Goal: Task Accomplishment & Management: Manage account settings

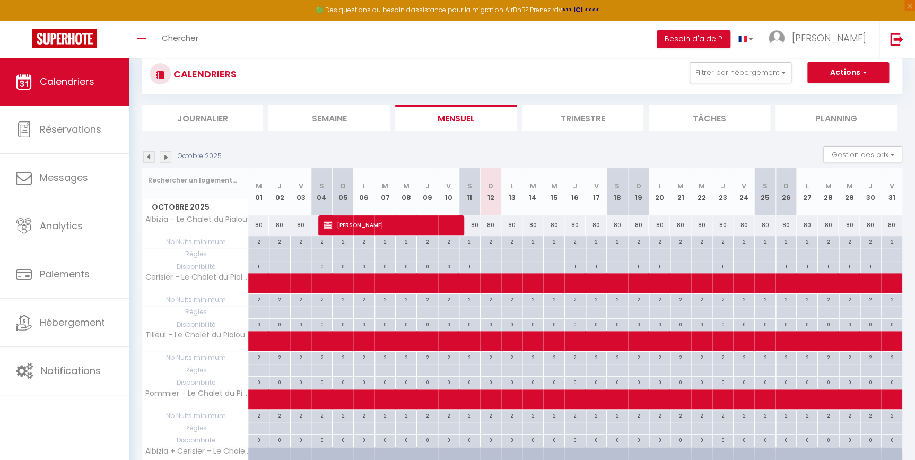
scroll to position [48, 0]
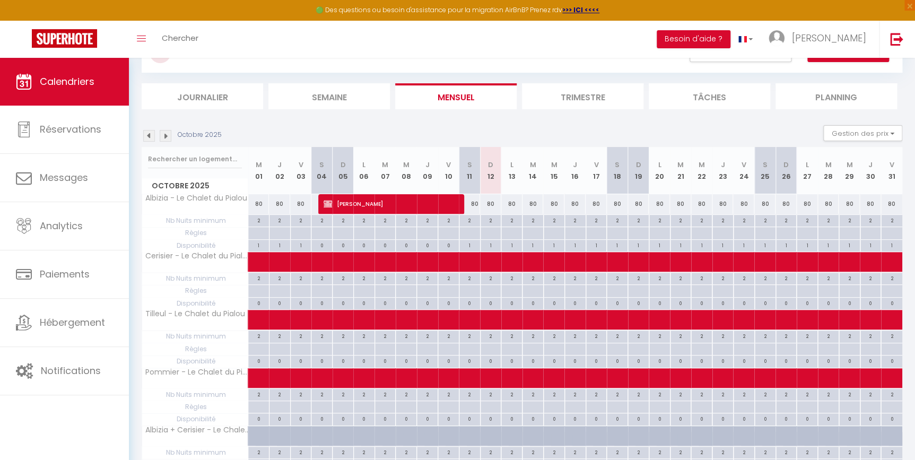
click at [167, 135] on img at bounding box center [166, 136] width 12 height 12
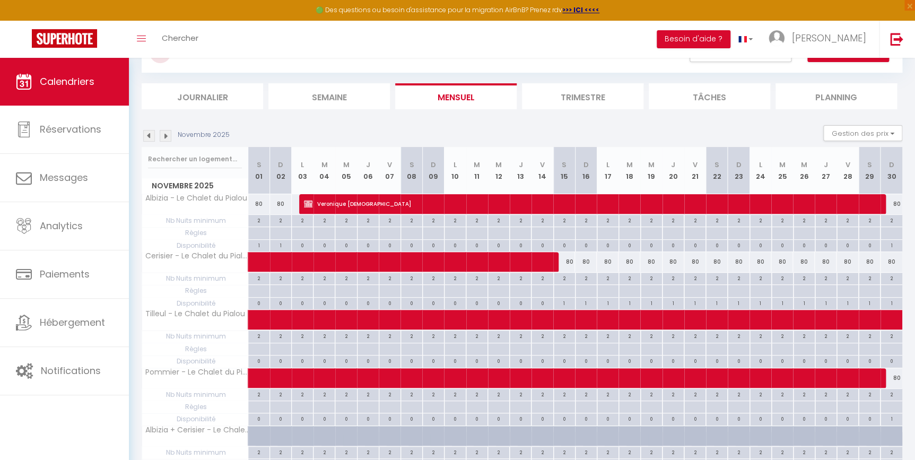
click at [167, 138] on img at bounding box center [166, 136] width 12 height 12
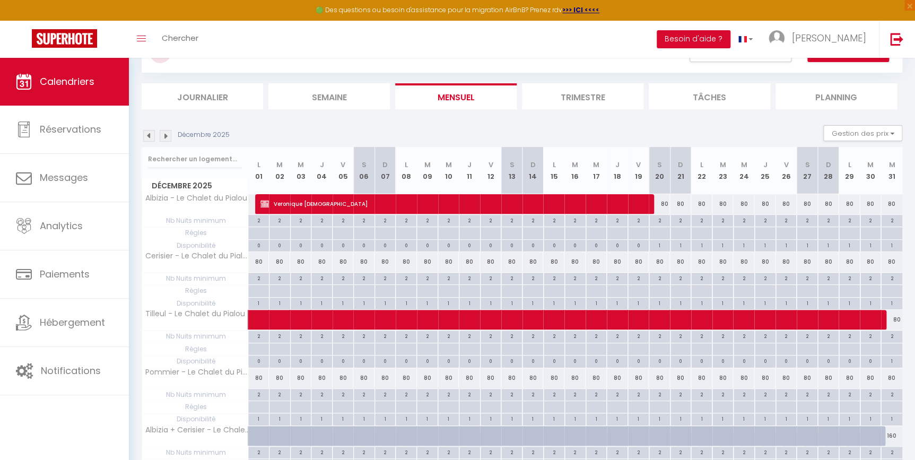
click at [165, 135] on img at bounding box center [166, 136] width 12 height 12
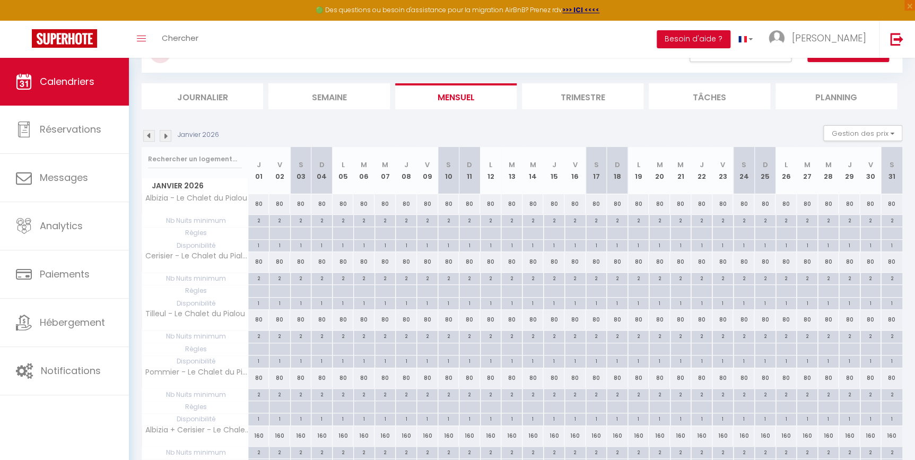
click at [165, 135] on img at bounding box center [166, 136] width 12 height 12
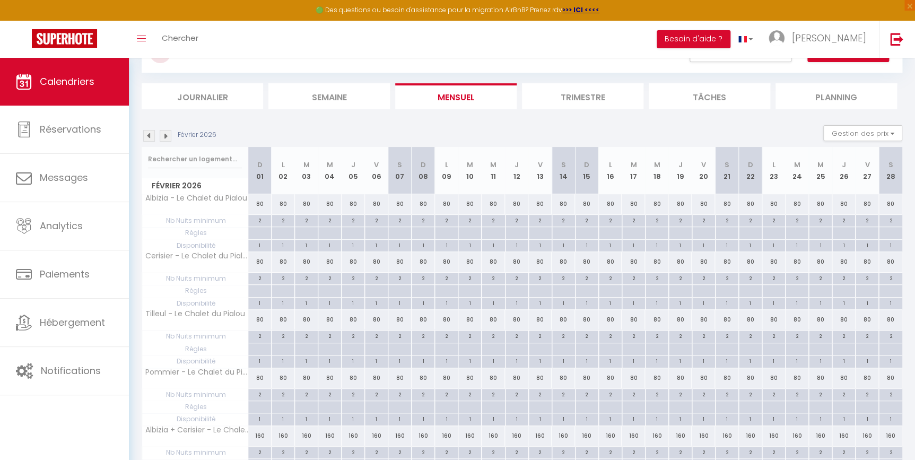
click at [165, 135] on img at bounding box center [166, 136] width 12 height 12
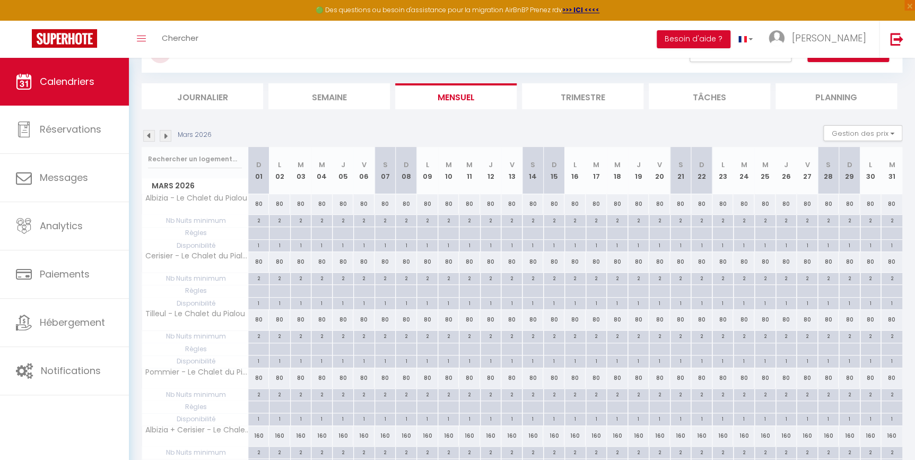
click at [165, 135] on img at bounding box center [166, 136] width 12 height 12
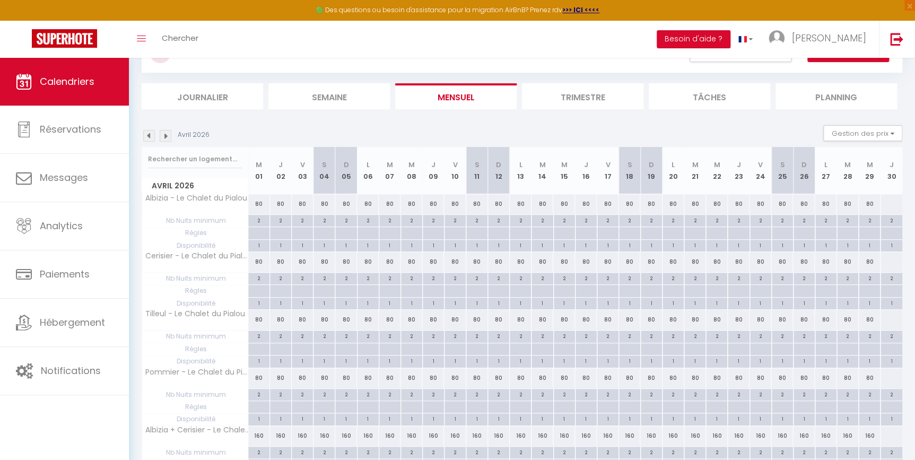
click at [165, 135] on img at bounding box center [166, 136] width 12 height 12
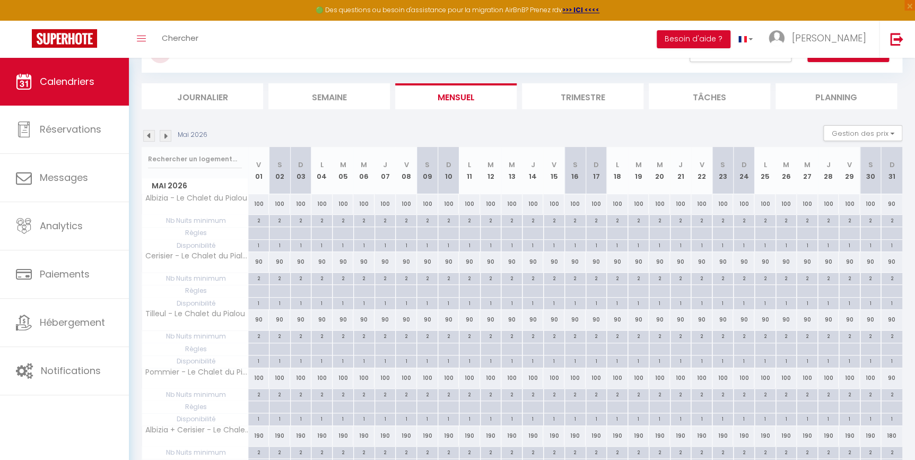
click at [165, 135] on img at bounding box center [166, 136] width 12 height 12
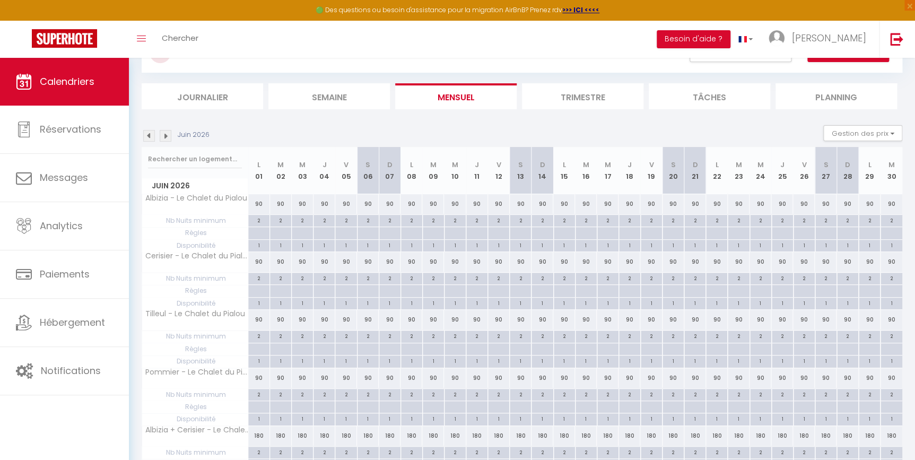
click at [165, 135] on img at bounding box center [166, 136] width 12 height 12
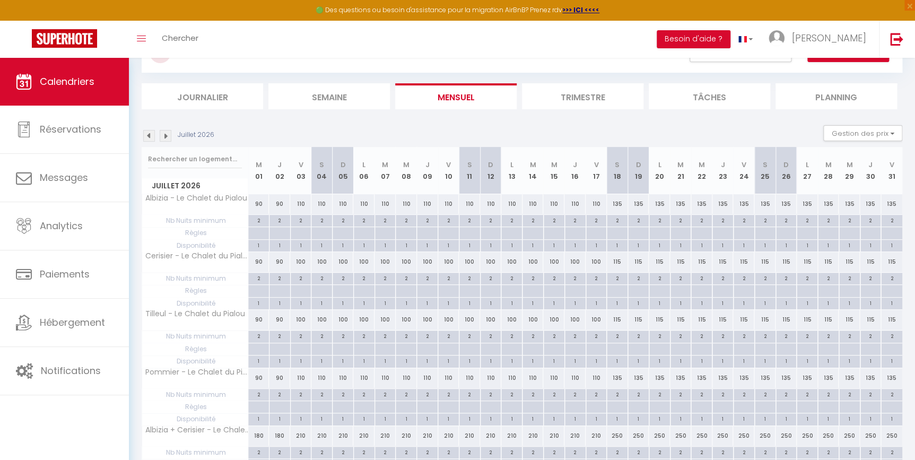
click at [164, 134] on img at bounding box center [166, 136] width 12 height 12
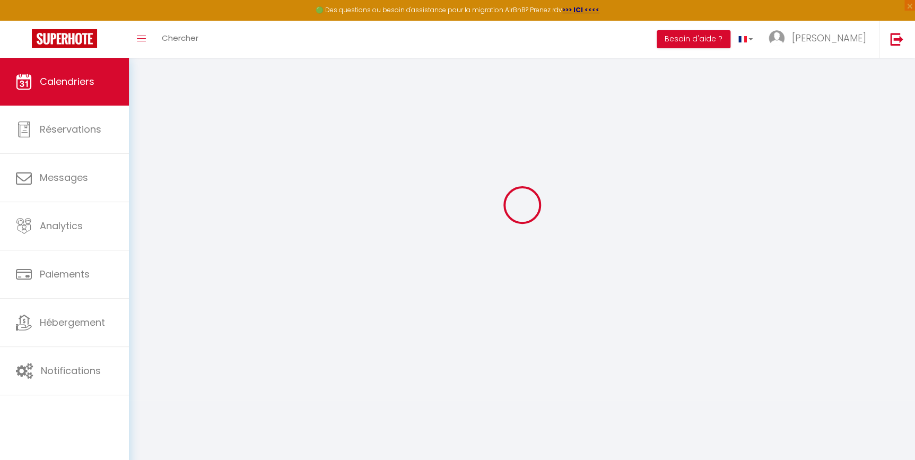
select select
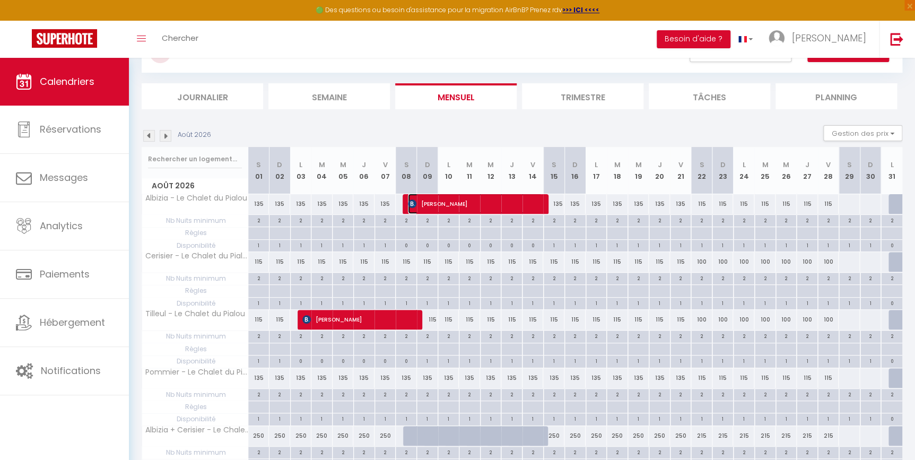
click at [453, 200] on span "[PERSON_NAME]" at bounding box center [475, 204] width 134 height 20
select select "OK"
select select "KO"
select select "0"
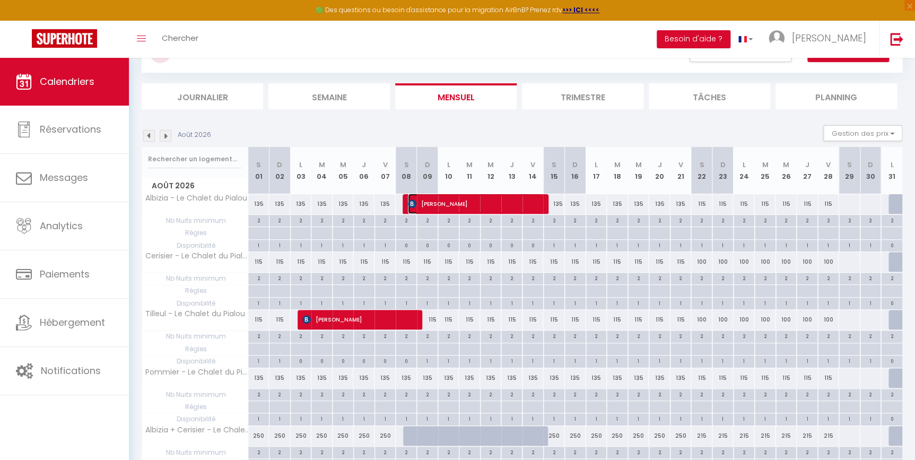
select select "1"
select select
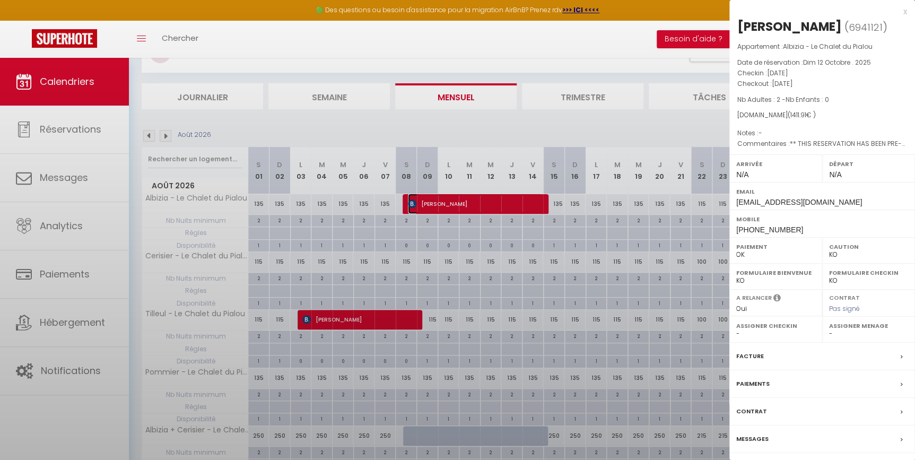
select select "17149"
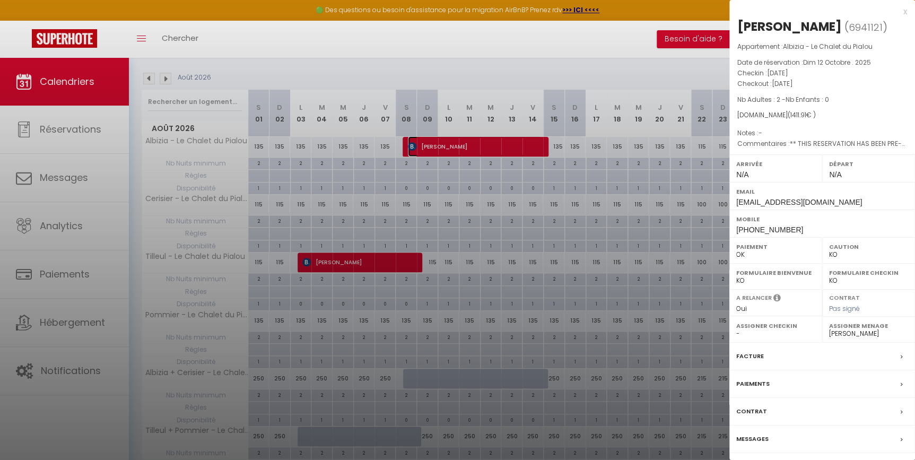
scroll to position [171, 0]
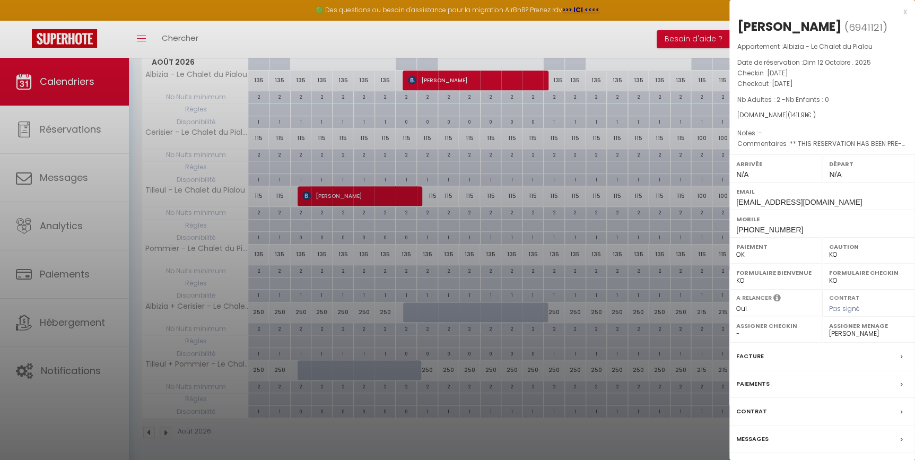
click at [759, 440] on label "Messages" at bounding box center [753, 439] width 32 height 11
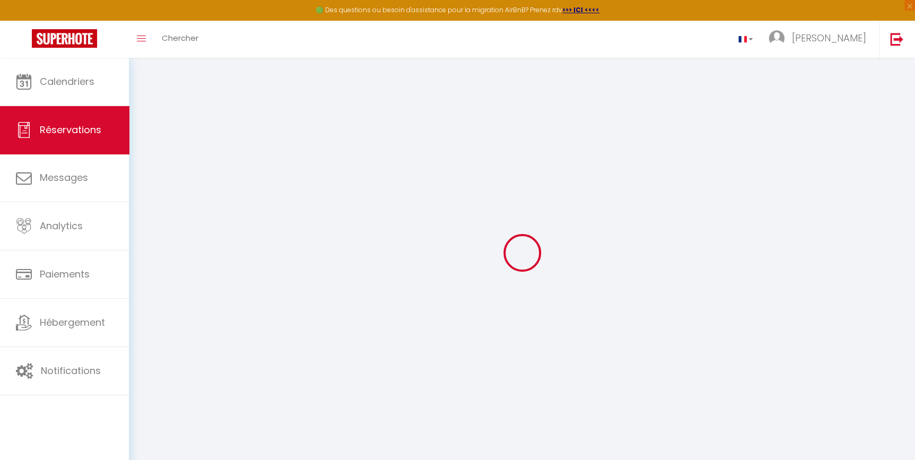
select select
checkbox input "false"
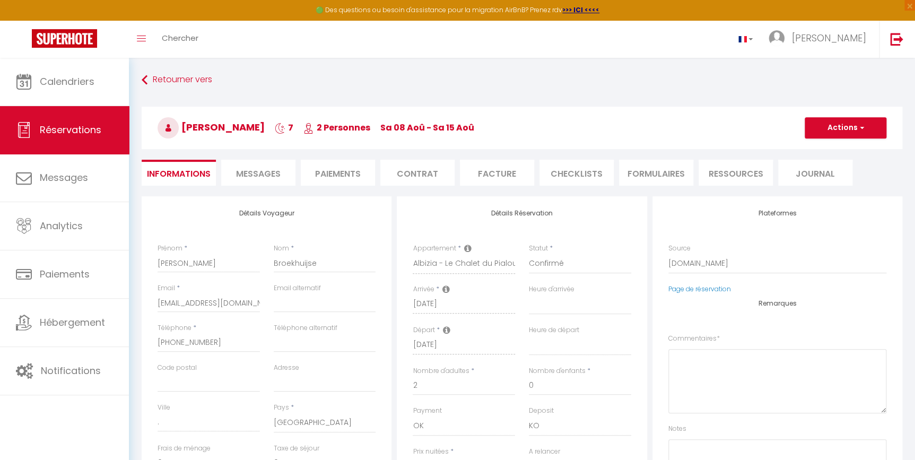
select select
checkbox input "false"
type textarea "** THIS RESERVATION HAS BEEN PRE-PAID ** BOOKING NOTE : Payment charge is EUR 1…"
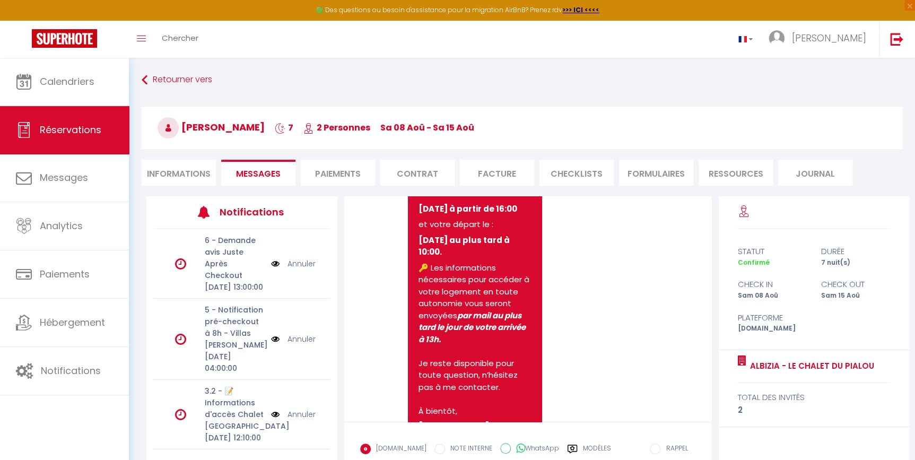
scroll to position [238, 0]
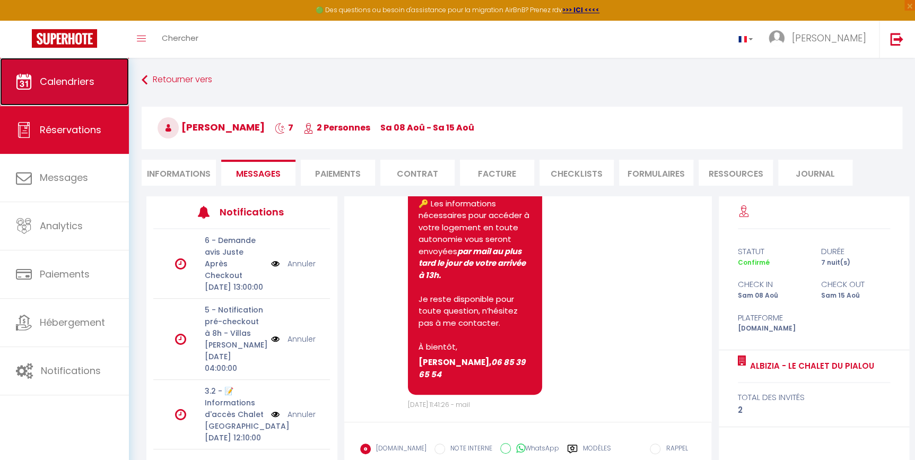
click at [55, 81] on span "Calendriers" at bounding box center [67, 81] width 55 height 13
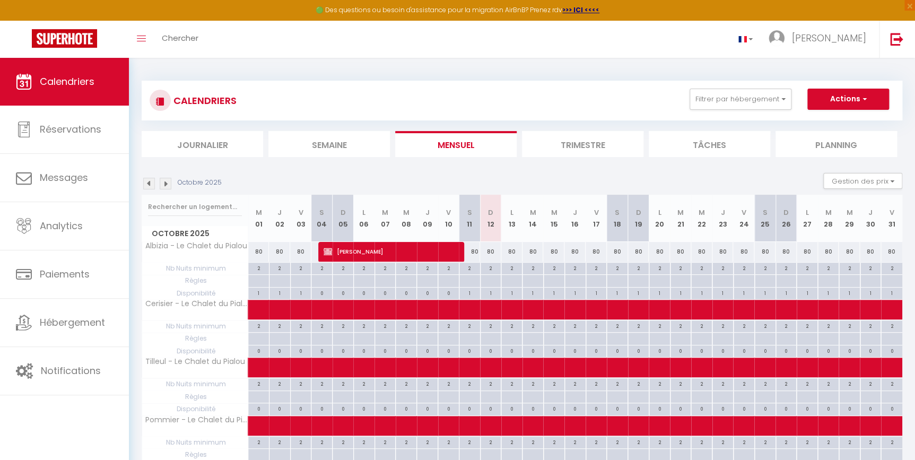
click at [160, 185] on img at bounding box center [166, 184] width 12 height 12
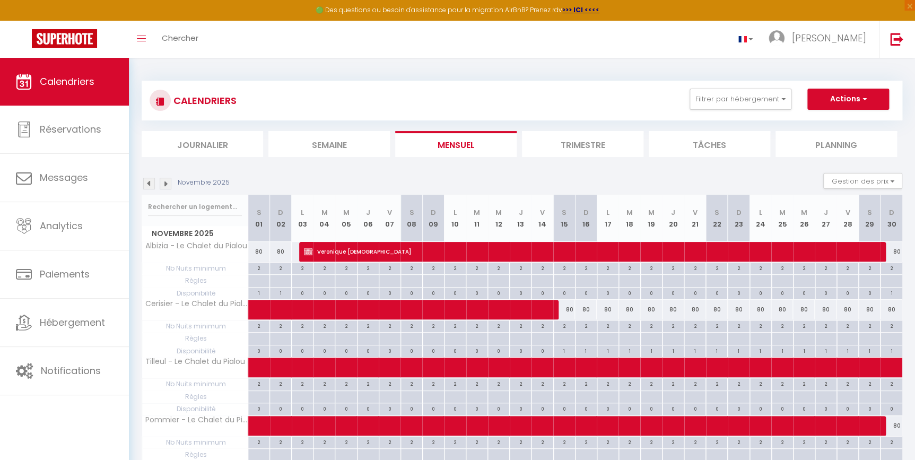
click at [168, 184] on img at bounding box center [166, 184] width 12 height 12
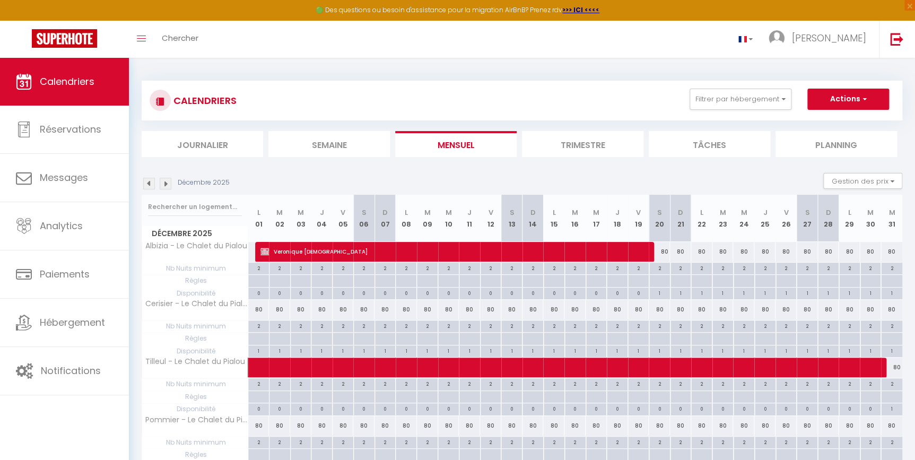
click at [168, 184] on img at bounding box center [166, 184] width 12 height 12
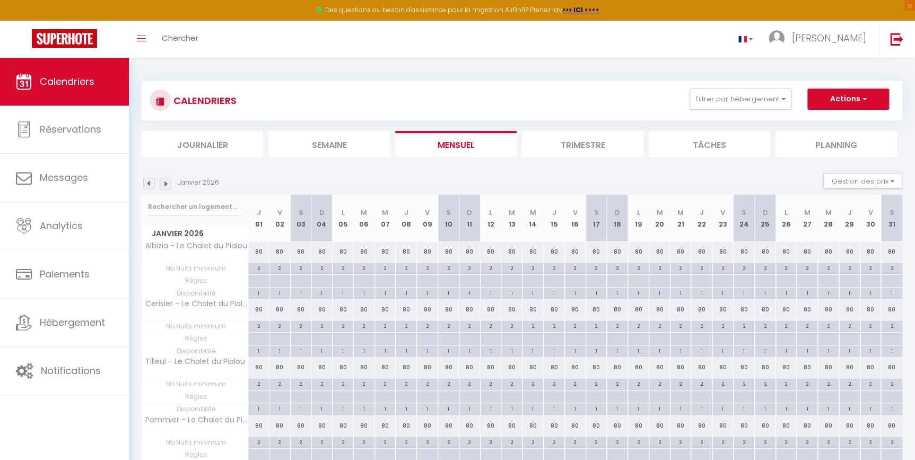
click at [168, 184] on img at bounding box center [166, 184] width 12 height 12
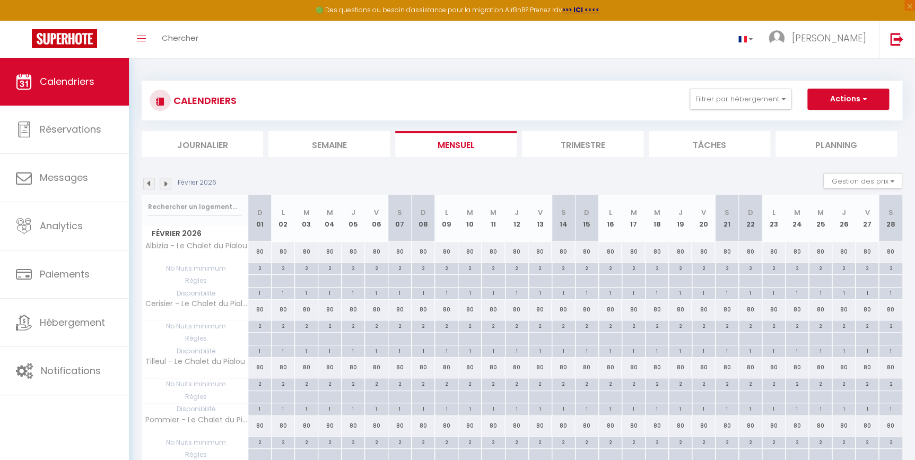
click at [168, 184] on img at bounding box center [166, 184] width 12 height 12
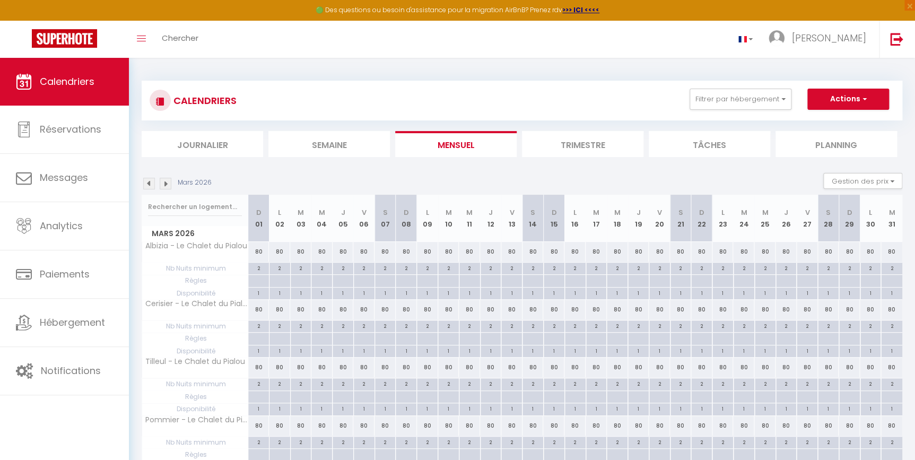
click at [168, 184] on img at bounding box center [166, 184] width 12 height 12
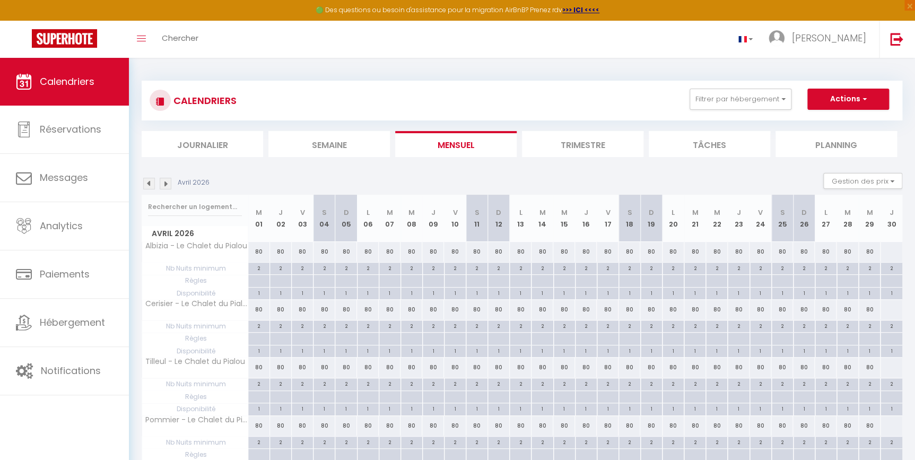
click at [168, 184] on img at bounding box center [166, 184] width 12 height 12
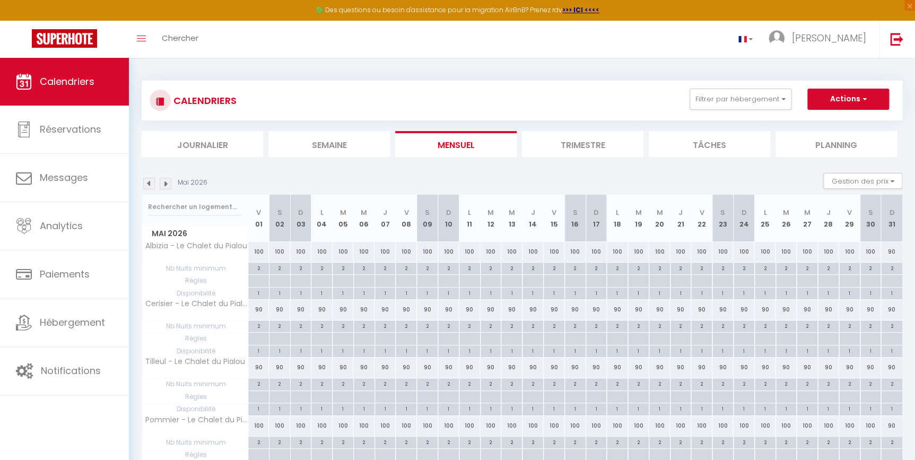
click at [168, 184] on img at bounding box center [166, 184] width 12 height 12
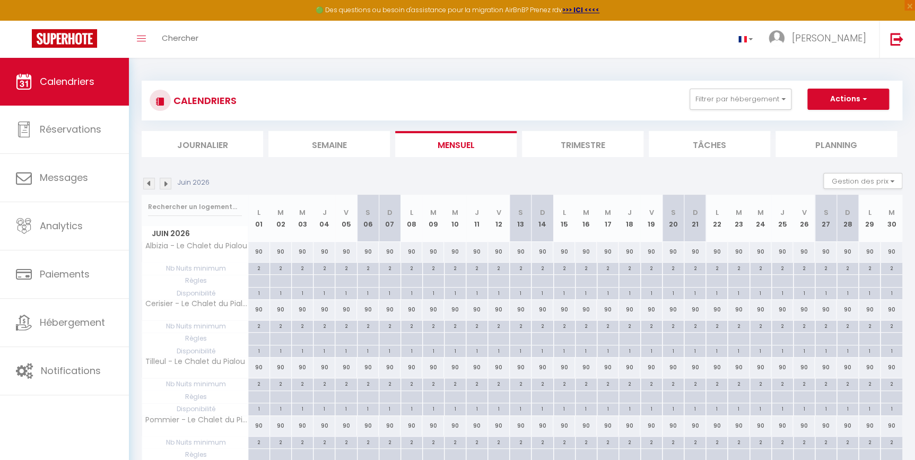
click at [168, 184] on img at bounding box center [166, 184] width 12 height 12
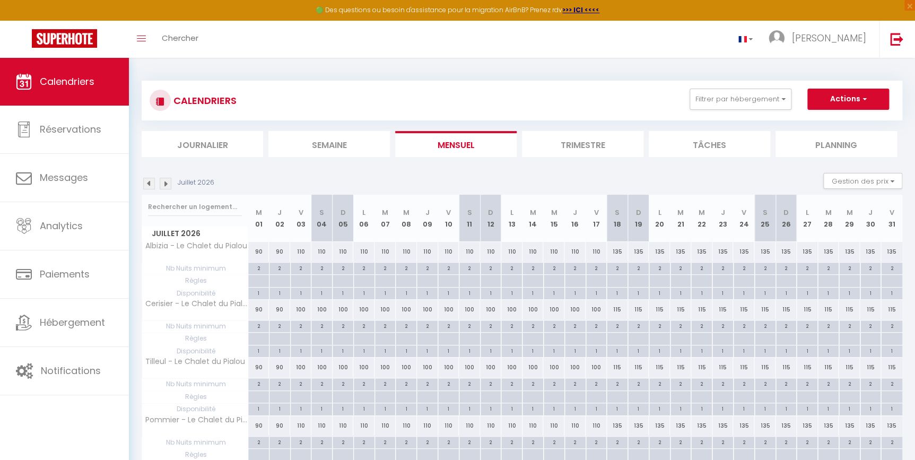
click at [319, 281] on div at bounding box center [321, 281] width 21 height 12
type input "[DATE]"
type input "Dim 05 Juillet 2026"
select select
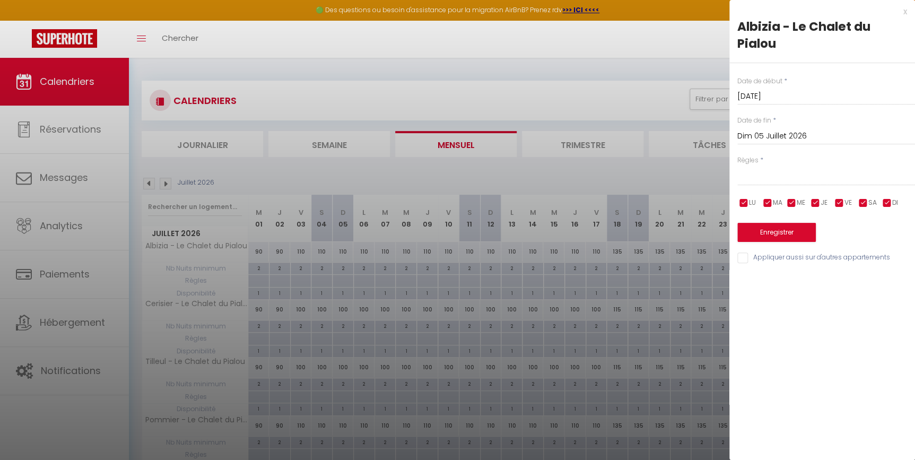
click at [787, 134] on input "Dim 05 Juillet 2026" at bounding box center [827, 136] width 178 height 14
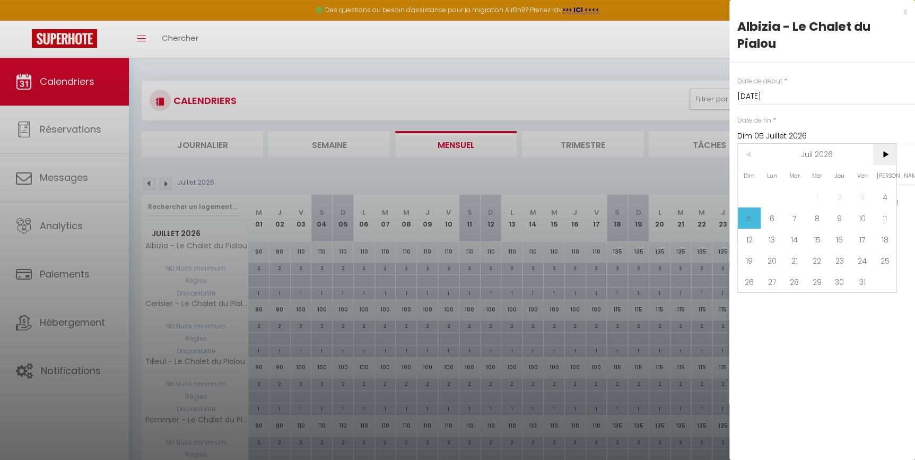
click at [888, 151] on span ">" at bounding box center [884, 154] width 23 height 21
click at [885, 151] on span ">" at bounding box center [884, 154] width 23 height 21
drag, startPoint x: 747, startPoint y: 159, endPoint x: 785, endPoint y: 183, distance: 44.6
click at [747, 158] on span "<" at bounding box center [749, 154] width 23 height 21
click at [883, 281] on span "29" at bounding box center [884, 281] width 23 height 21
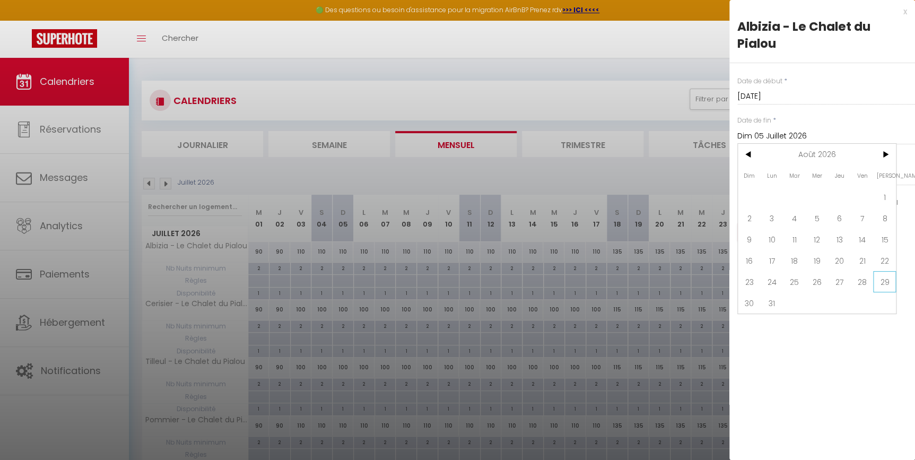
type input "[DATE]"
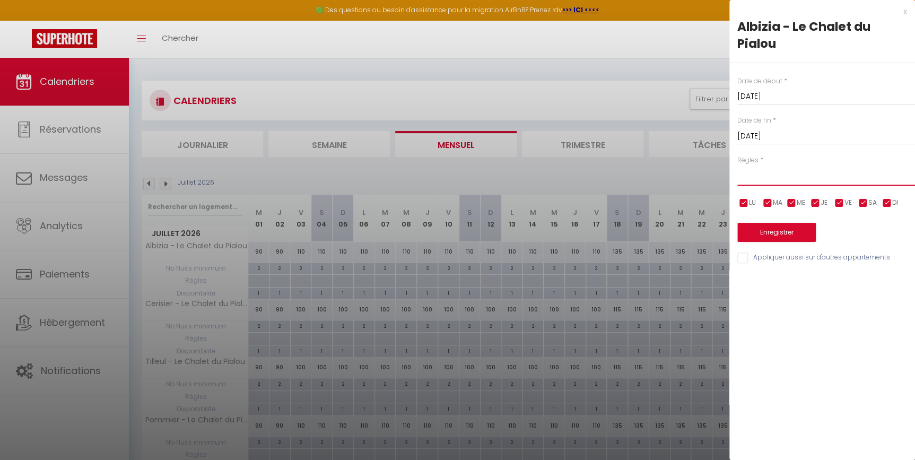
click at [766, 174] on select "Aucun No Checkin No Checkout Pas d'arrivée / Pas de départ" at bounding box center [827, 176] width 178 height 20
select select "3"
click at [738, 166] on select "Aucun No Checkin No Checkout Pas d'arrivée / Pas de départ" at bounding box center [827, 176] width 178 height 20
click at [860, 203] on input "checkbox" at bounding box center [863, 203] width 11 height 11
checkbox input "false"
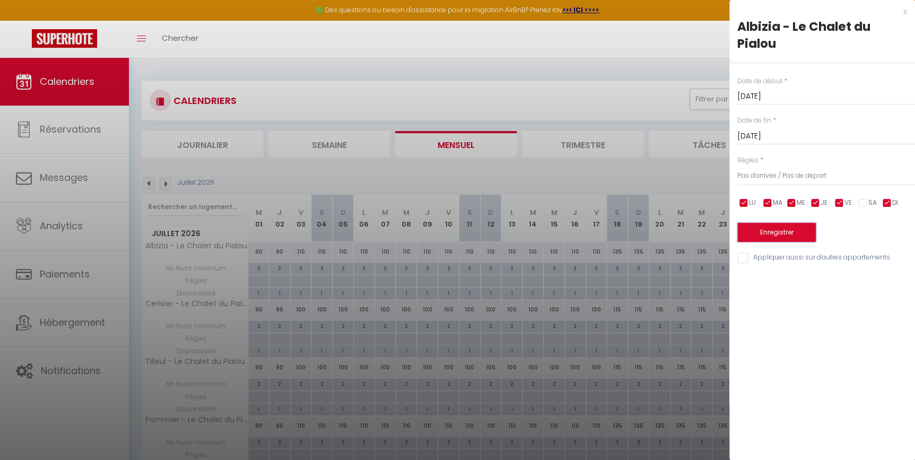
click at [778, 233] on button "Enregistrer" at bounding box center [777, 232] width 79 height 19
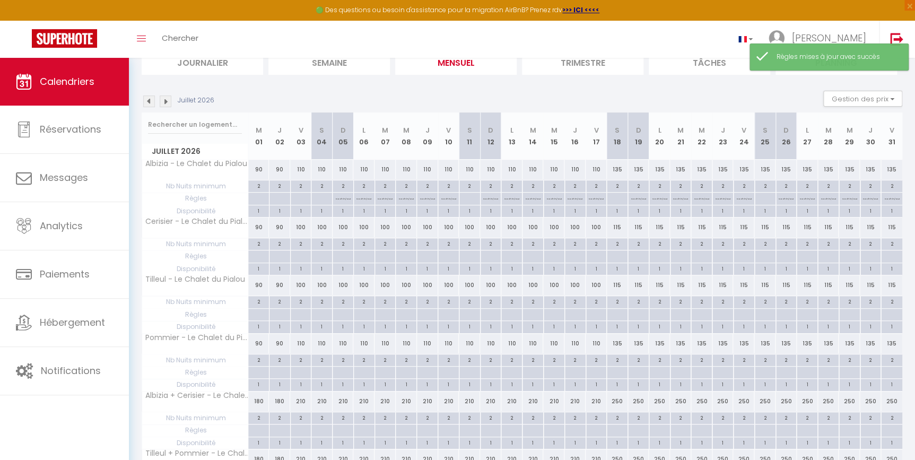
scroll to position [96, 0]
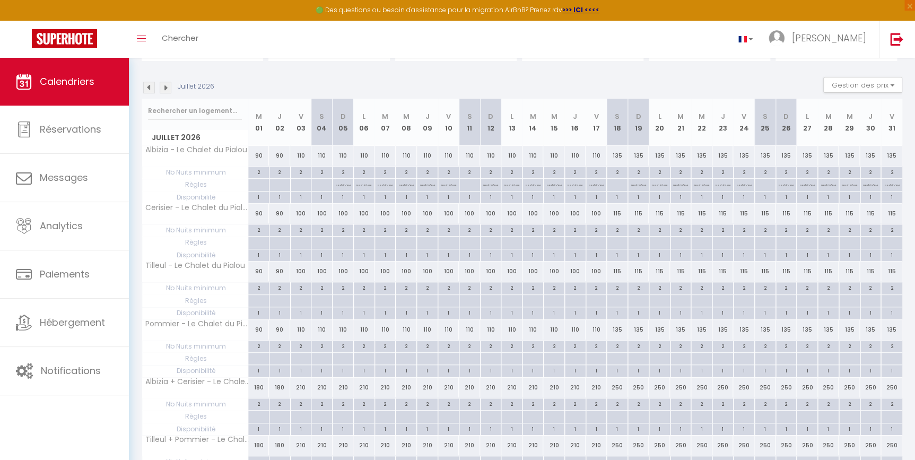
click at [322, 299] on div at bounding box center [321, 301] width 21 height 12
type input "[DATE]"
type input "Dim 05 Juillet 2026"
select select
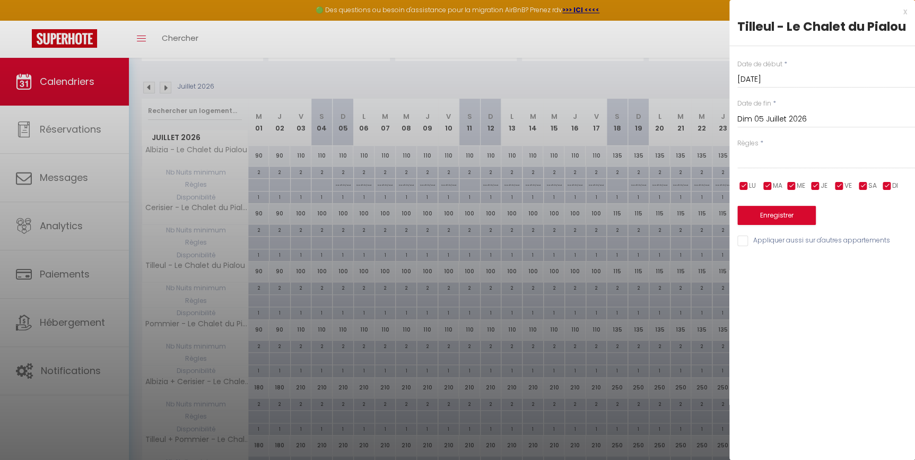
click at [783, 119] on input "Dim 05 Juillet 2026" at bounding box center [827, 119] width 178 height 14
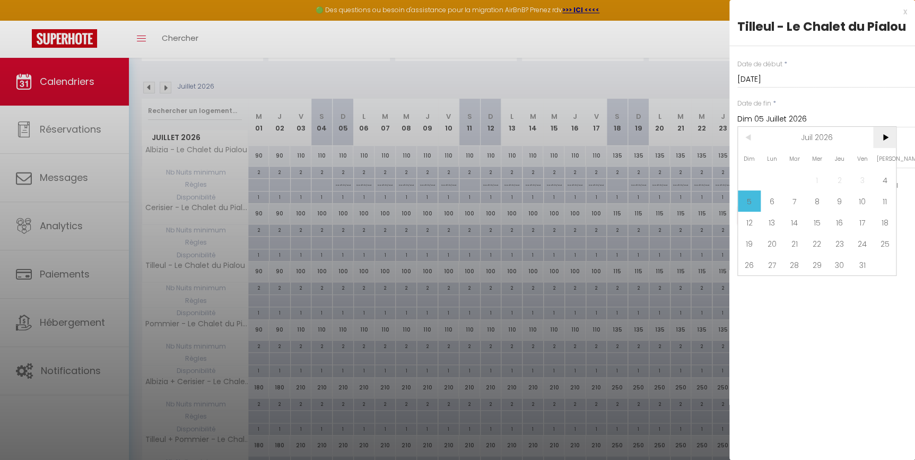
click at [881, 138] on span ">" at bounding box center [884, 137] width 23 height 21
click at [887, 266] on span "29" at bounding box center [884, 264] width 23 height 21
type input "[DATE]"
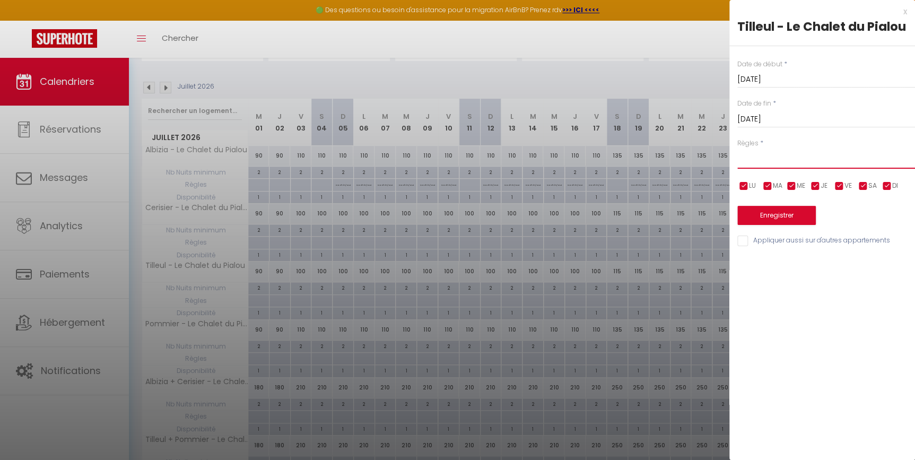
click at [758, 161] on select "Aucun No Checkin No Checkout Pas d'arrivée / Pas de départ" at bounding box center [827, 159] width 178 height 20
select select "3"
click at [738, 149] on select "Aucun No Checkin No Checkout Pas d'arrivée / Pas de départ" at bounding box center [827, 159] width 178 height 20
click at [905, 11] on div "x" at bounding box center [819, 11] width 178 height 13
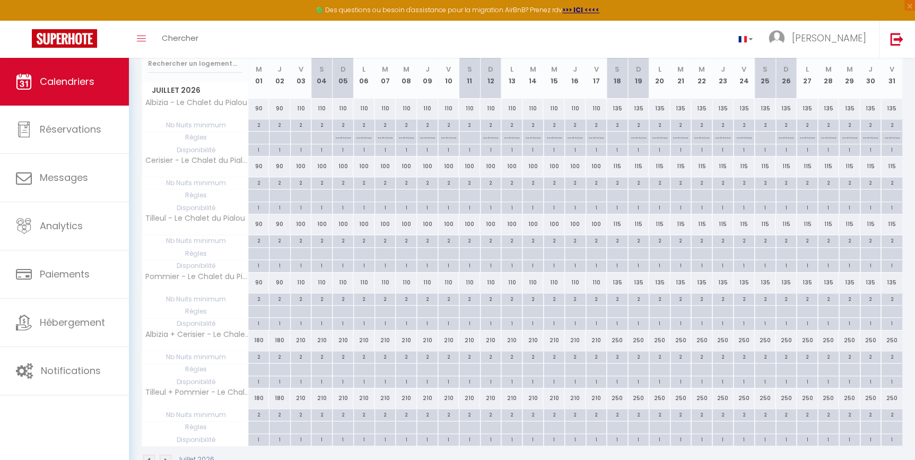
scroll to position [144, 0]
click at [325, 310] on div at bounding box center [321, 311] width 21 height 12
type input "[DATE]"
type input "Dim 05 Juillet 2026"
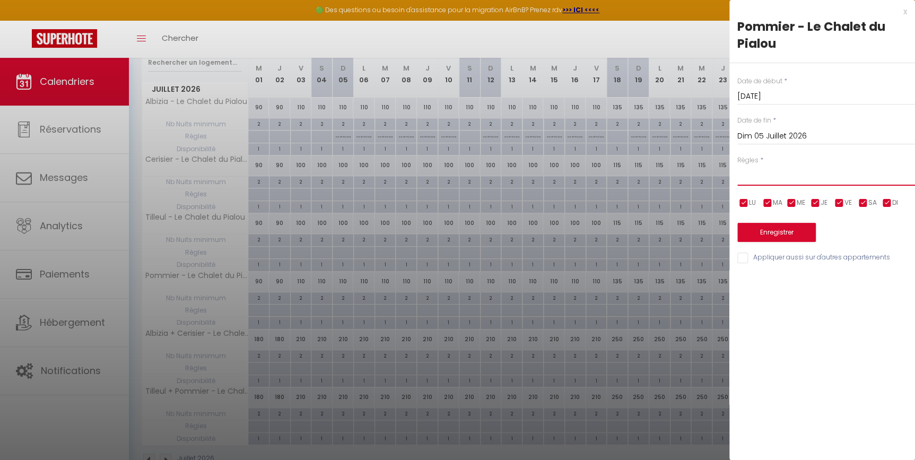
click at [769, 180] on select "Aucun No Checkin No Checkout Pas d'arrivée / Pas de départ" at bounding box center [827, 176] width 178 height 20
select select "3"
click at [738, 166] on select "Aucun No Checkin No Checkout Pas d'arrivée / Pas de départ" at bounding box center [827, 176] width 178 height 20
click at [838, 203] on input "checkbox" at bounding box center [839, 203] width 11 height 11
checkbox input "false"
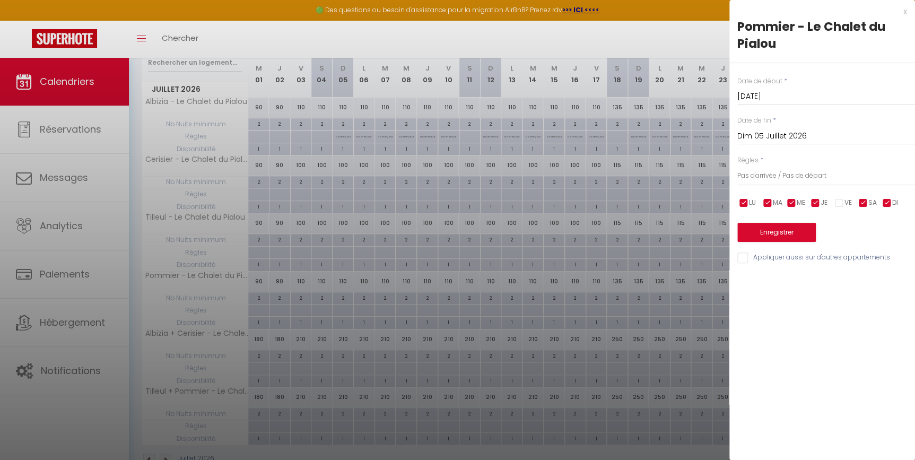
click at [779, 133] on input "Dim 05 Juillet 2026" at bounding box center [827, 136] width 178 height 14
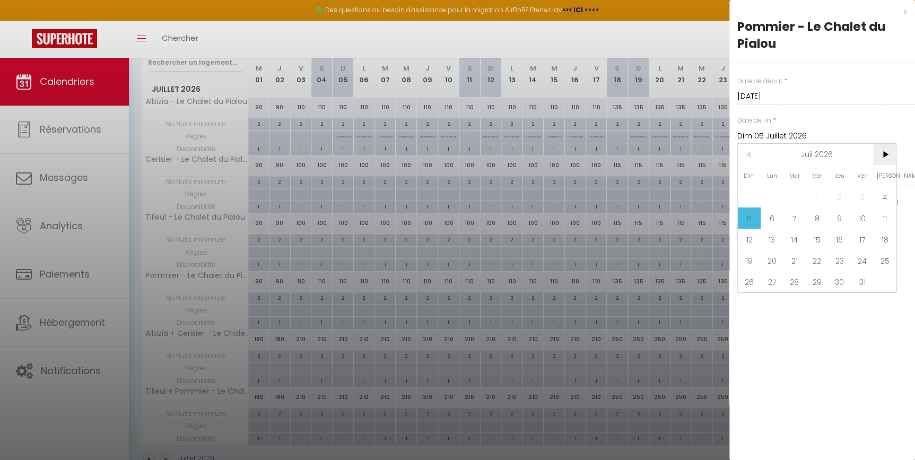
click at [890, 152] on span ">" at bounding box center [884, 154] width 23 height 21
click at [879, 279] on span "29" at bounding box center [884, 281] width 23 height 21
type input "[DATE]"
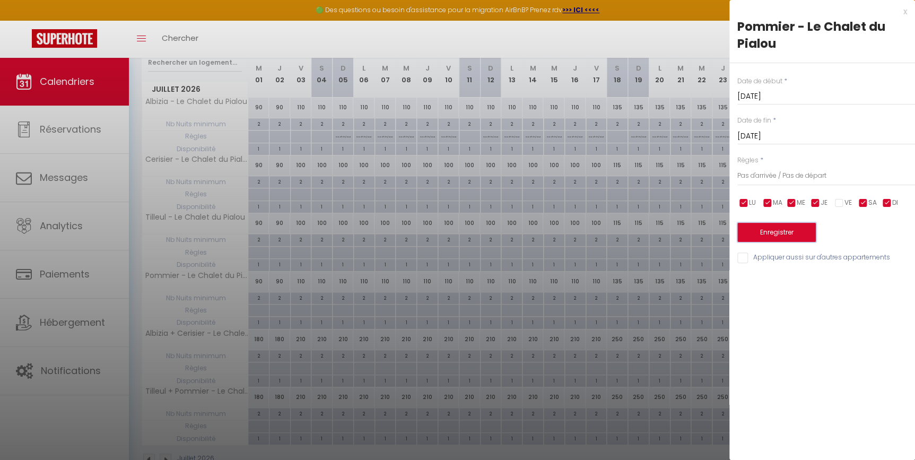
click at [778, 233] on button "Enregistrer" at bounding box center [777, 232] width 79 height 19
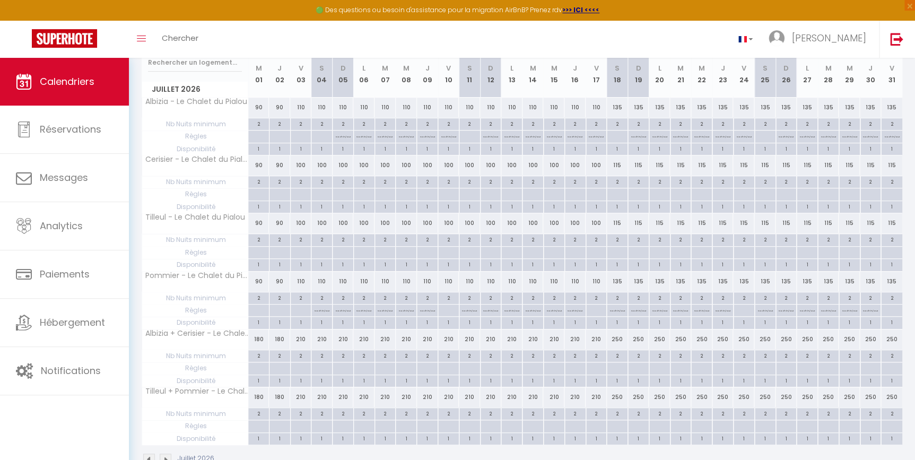
scroll to position [171, 0]
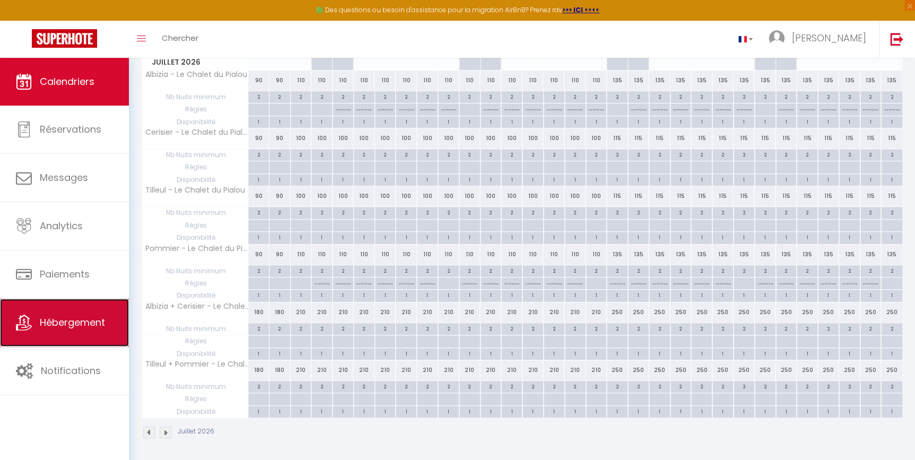
click at [71, 321] on span "Hébergement" at bounding box center [72, 322] width 65 height 13
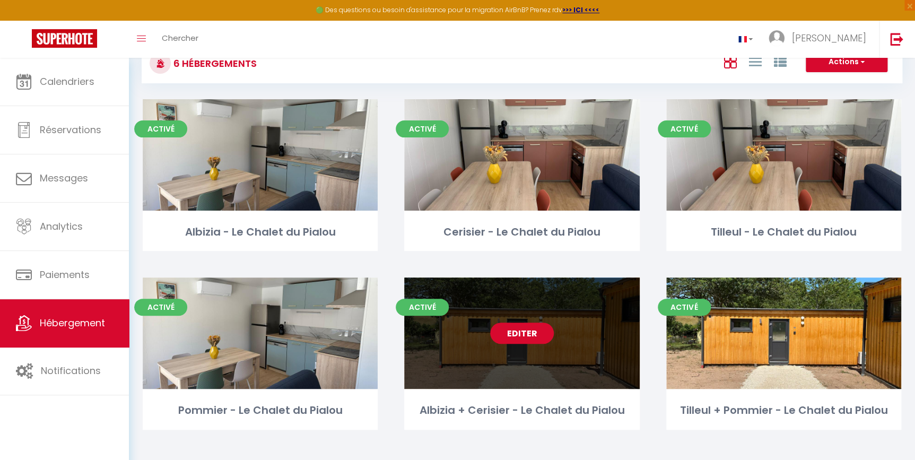
scroll to position [48, 0]
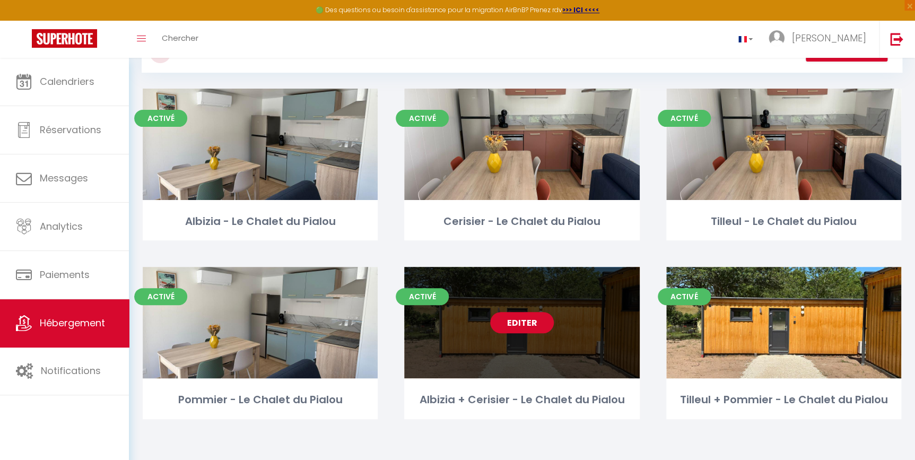
click at [529, 321] on link "Editer" at bounding box center [522, 322] width 64 height 21
select select "3"
select select "2"
select select "1"
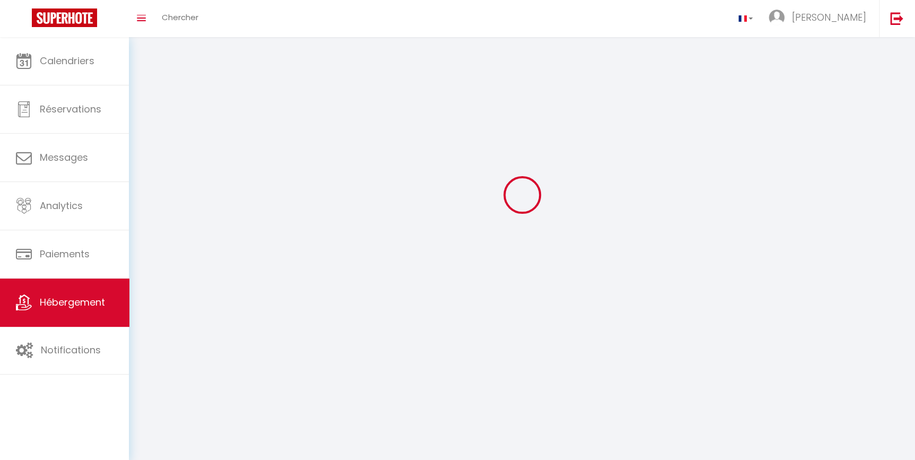
select select
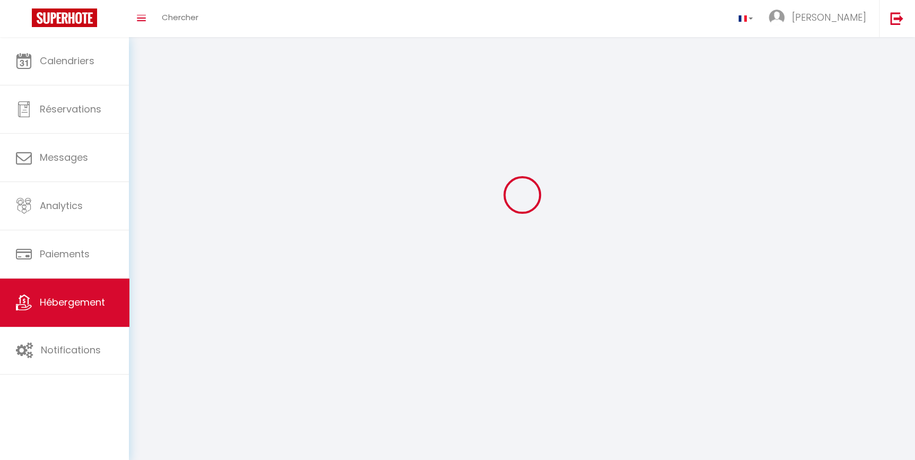
select select
checkbox input "false"
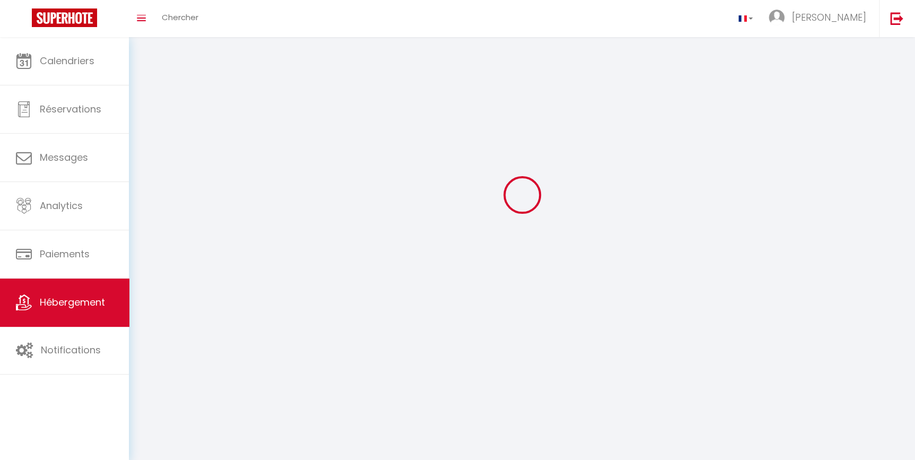
select select
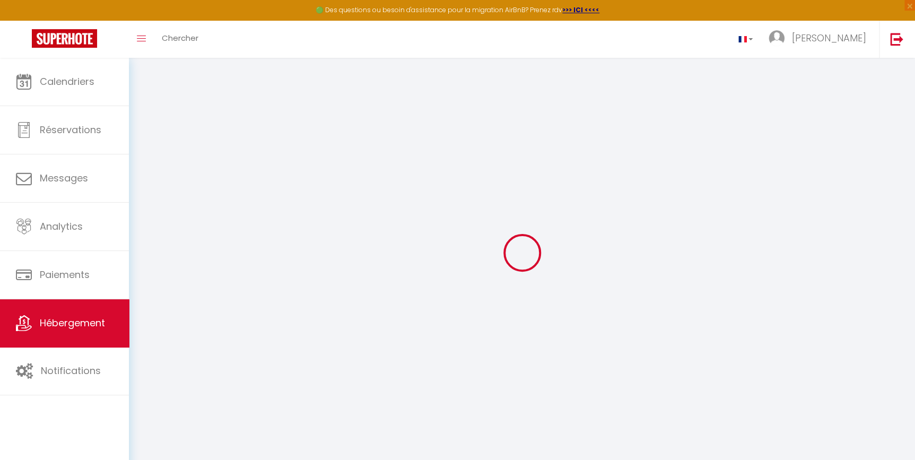
select select
checkbox input "true"
checkbox input "false"
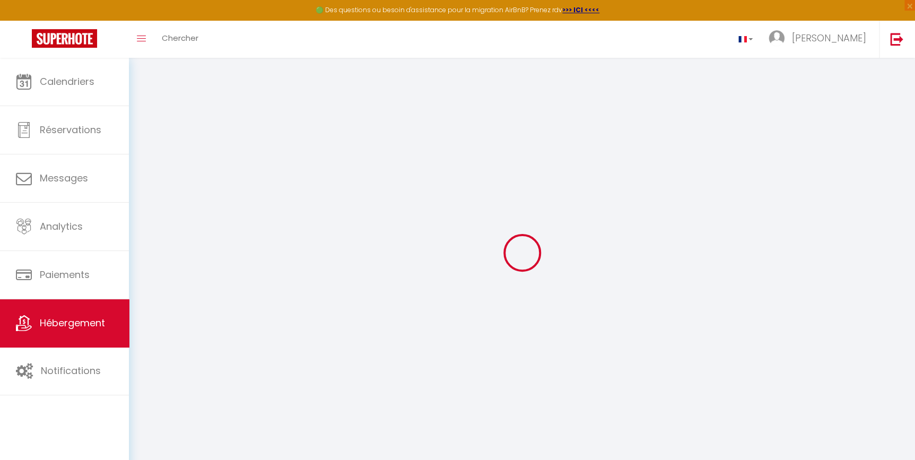
checkbox input "false"
select select
checkbox input "true"
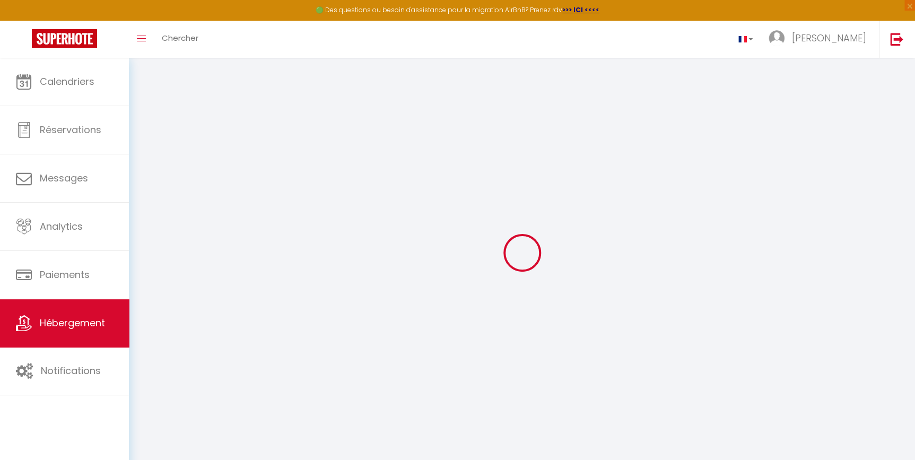
checkbox input "false"
select select
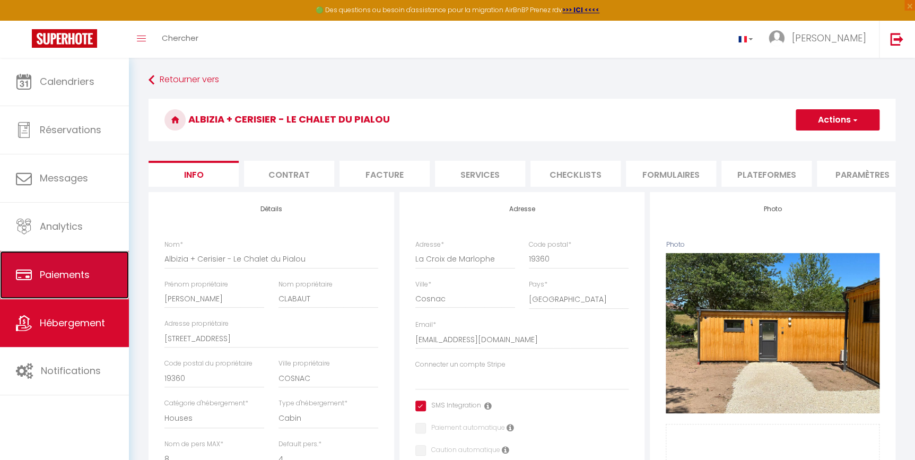
click at [57, 282] on link "Paiements" at bounding box center [64, 275] width 129 height 48
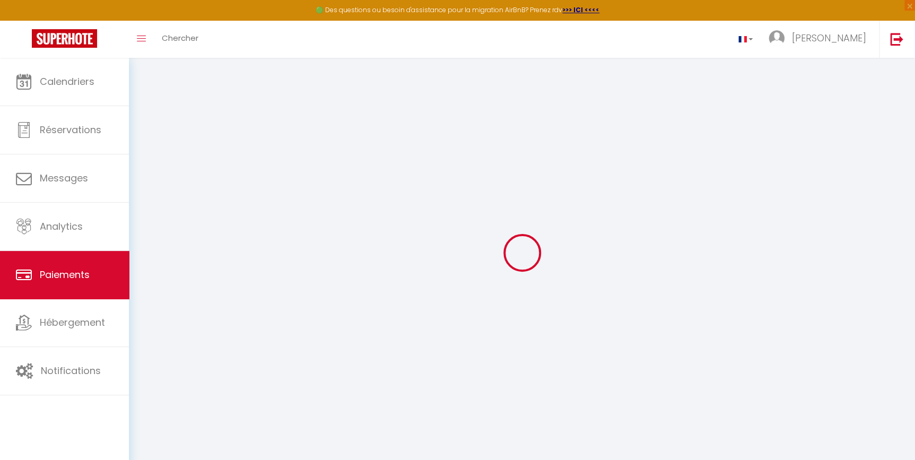
select select "2"
select select "0"
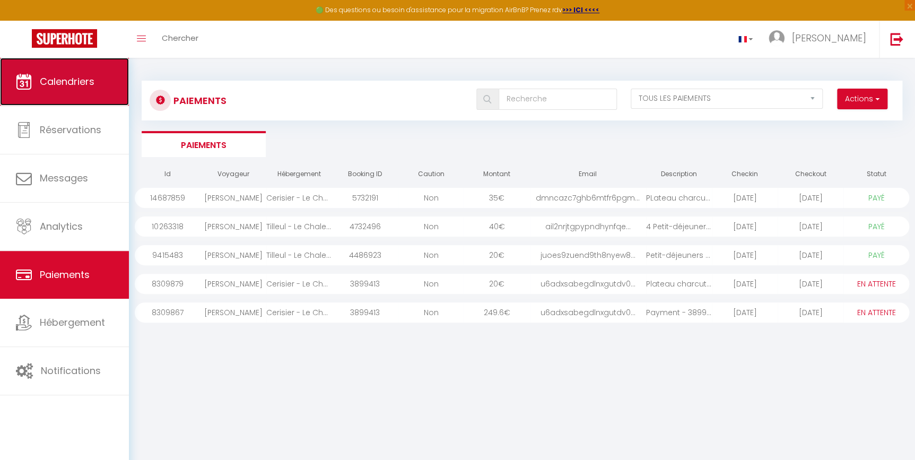
click at [77, 90] on link "Calendriers" at bounding box center [64, 82] width 129 height 48
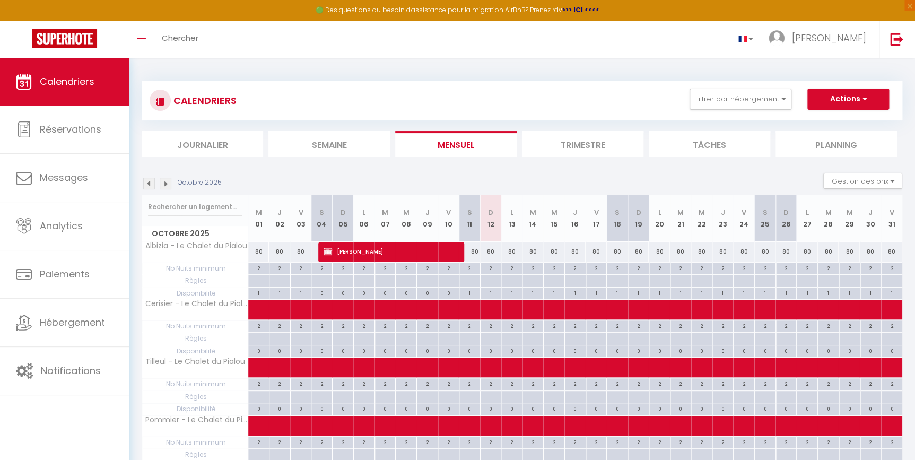
click at [163, 180] on img at bounding box center [166, 184] width 12 height 12
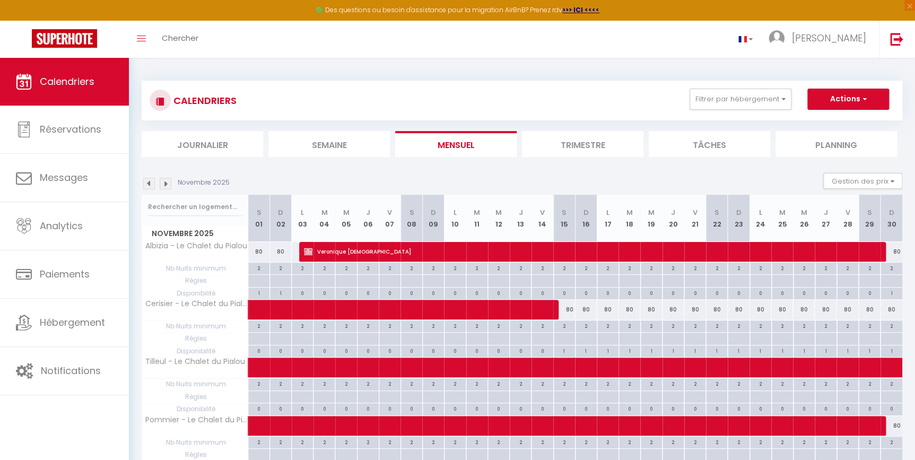
click at [165, 180] on img at bounding box center [166, 184] width 12 height 12
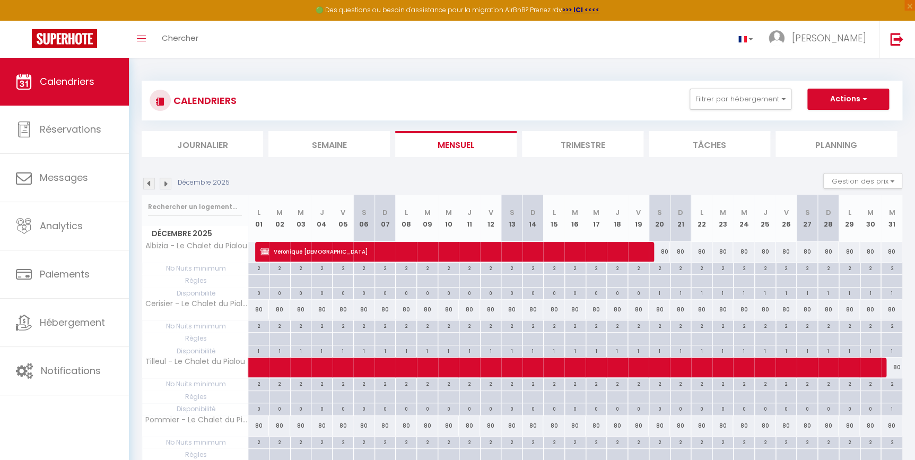
click at [166, 188] on img at bounding box center [166, 184] width 12 height 12
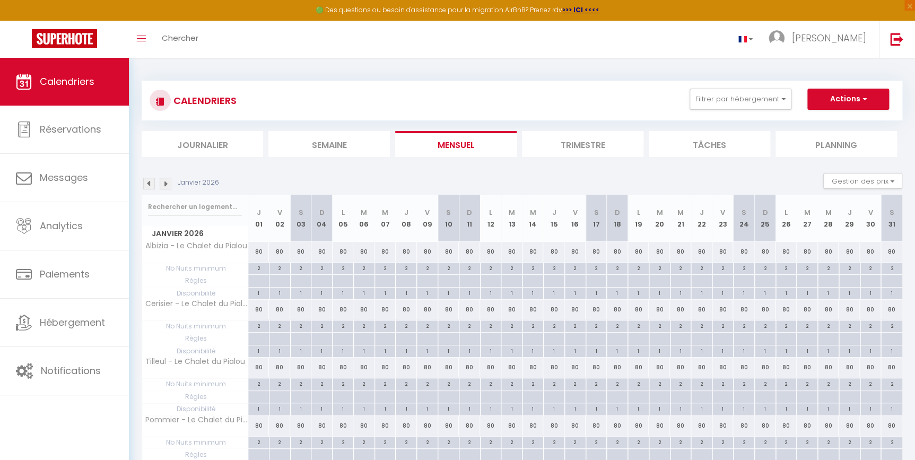
click at [165, 188] on img at bounding box center [166, 184] width 12 height 12
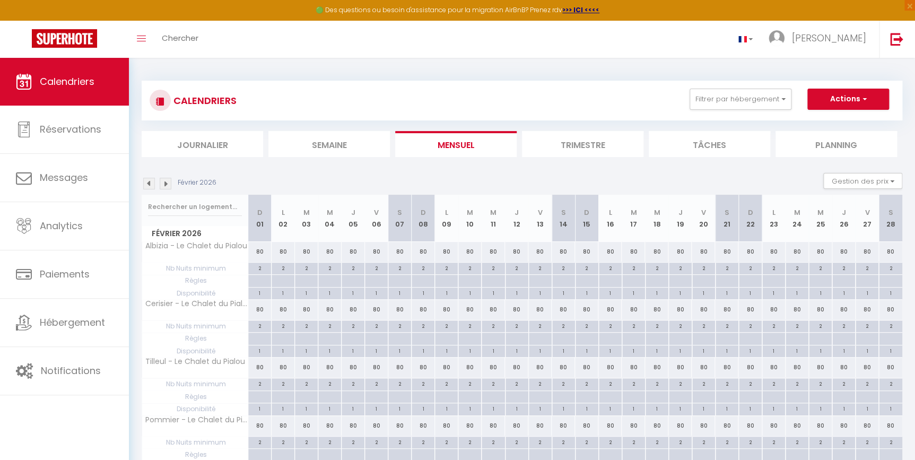
click at [165, 188] on img at bounding box center [166, 184] width 12 height 12
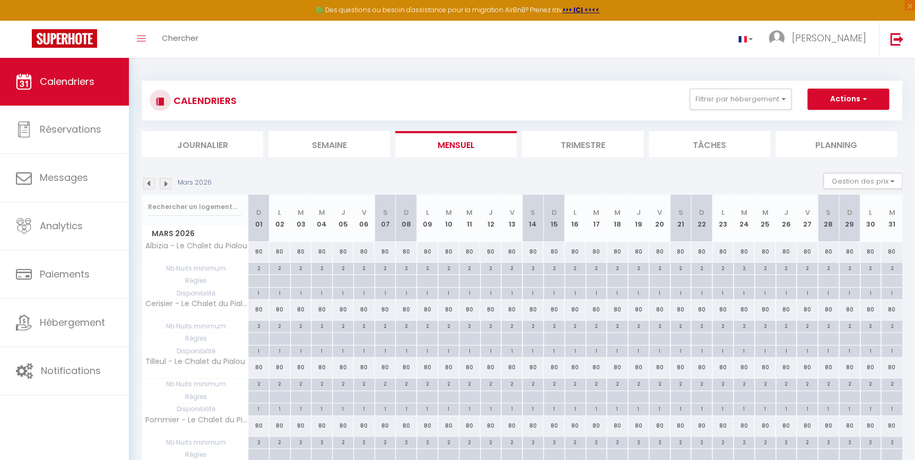
click at [165, 187] on img at bounding box center [166, 184] width 12 height 12
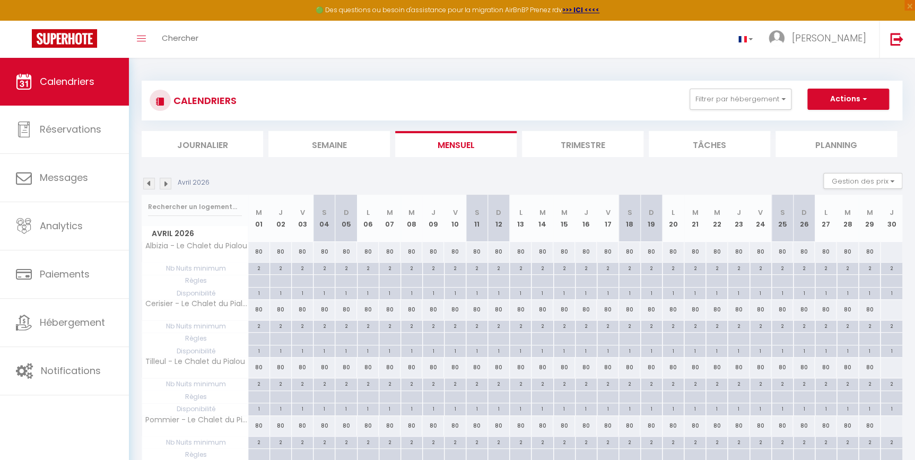
click at [165, 187] on img at bounding box center [166, 184] width 12 height 12
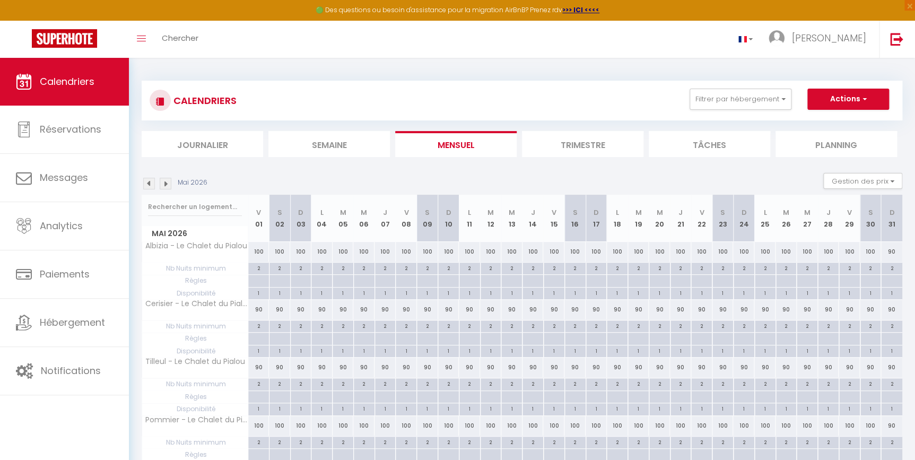
click at [165, 187] on img at bounding box center [166, 184] width 12 height 12
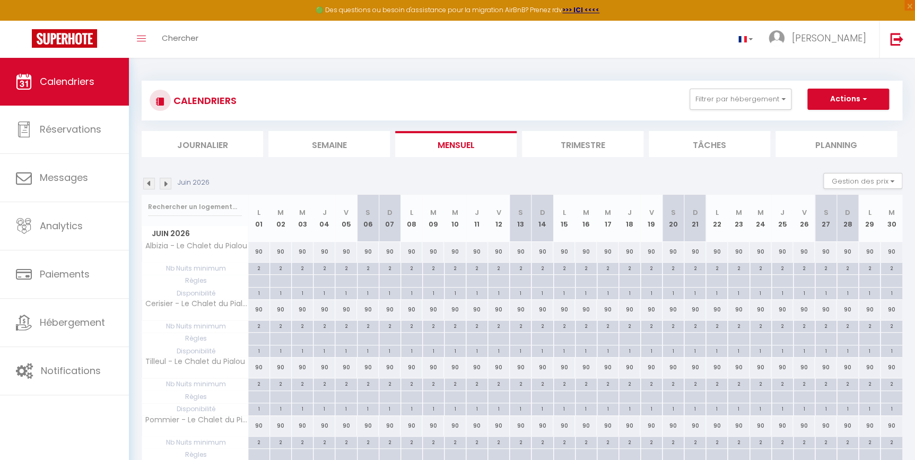
click at [165, 187] on img at bounding box center [166, 184] width 12 height 12
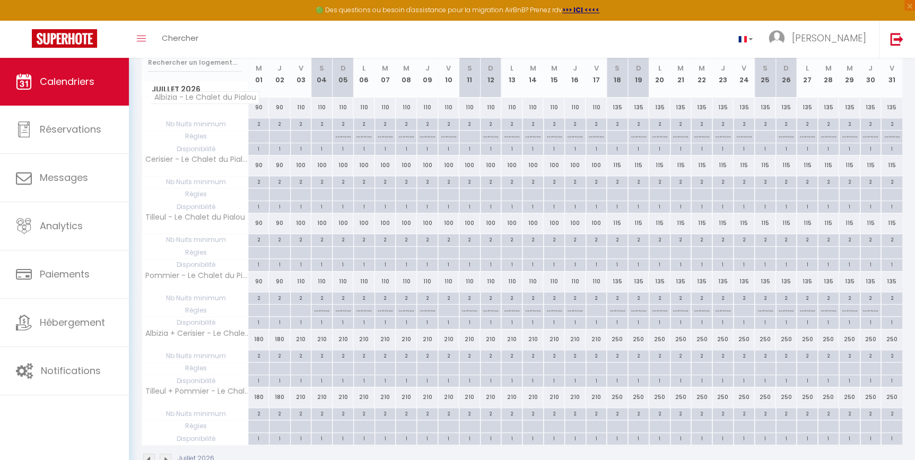
scroll to position [48, 0]
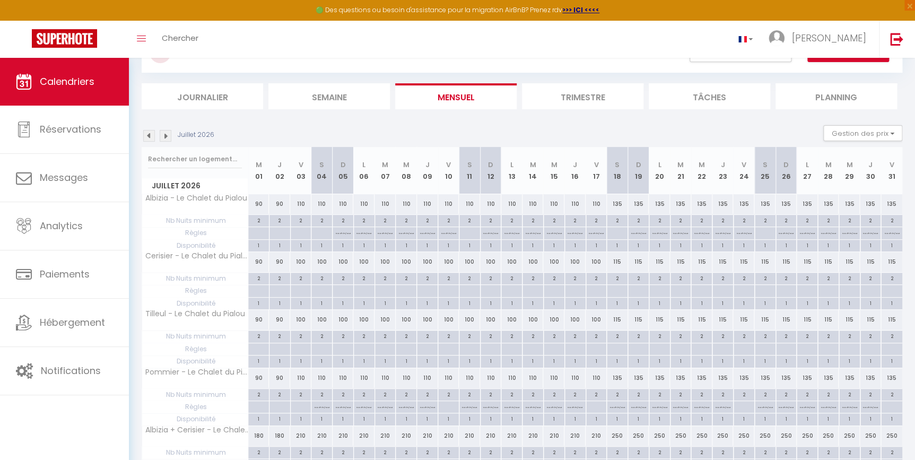
click at [165, 134] on img at bounding box center [166, 136] width 12 height 12
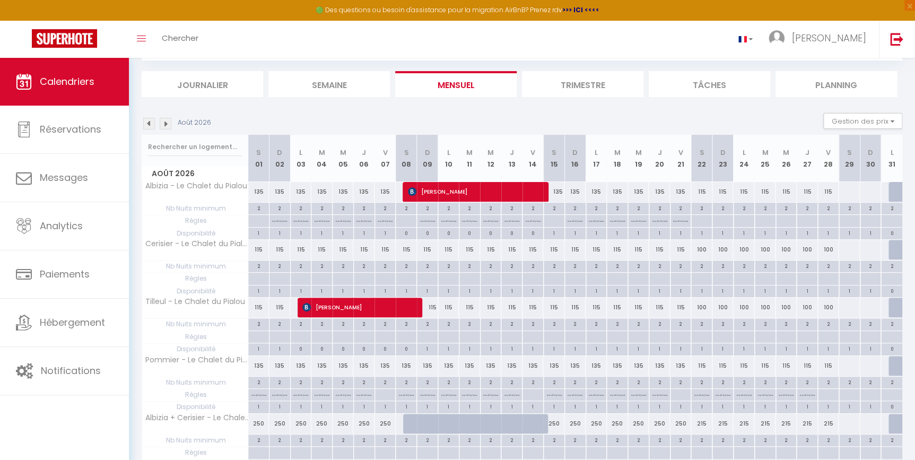
scroll to position [27, 0]
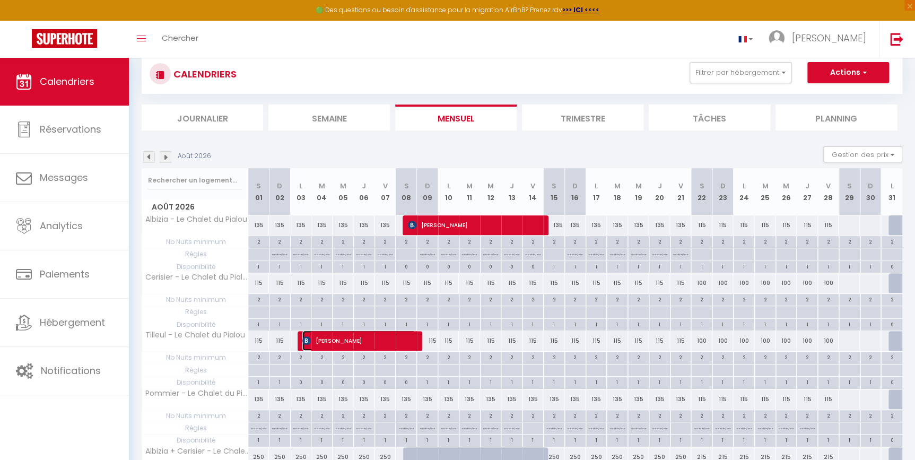
click at [351, 342] on span "[PERSON_NAME]" at bounding box center [358, 341] width 113 height 20
select select "OK"
select select "KO"
select select "0"
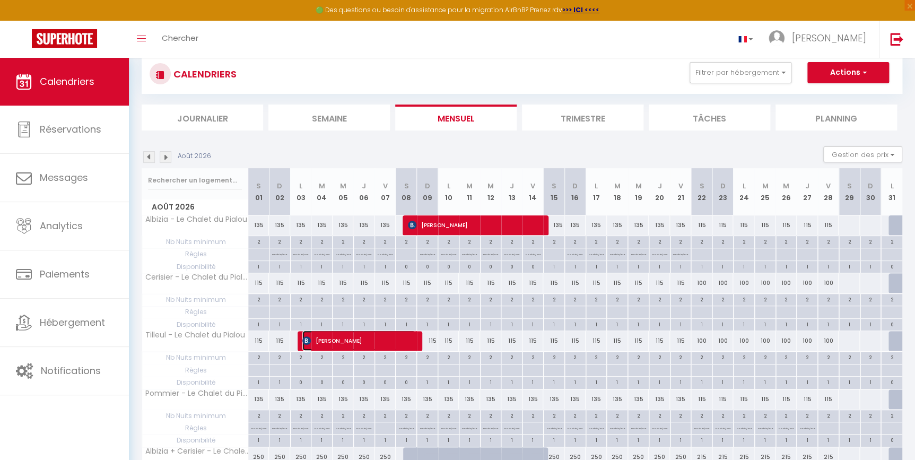
select select "1"
select select
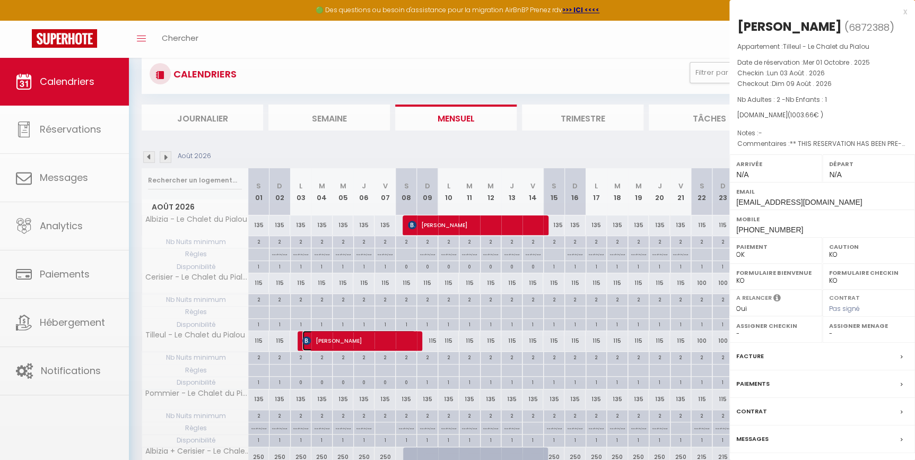
select select "17149"
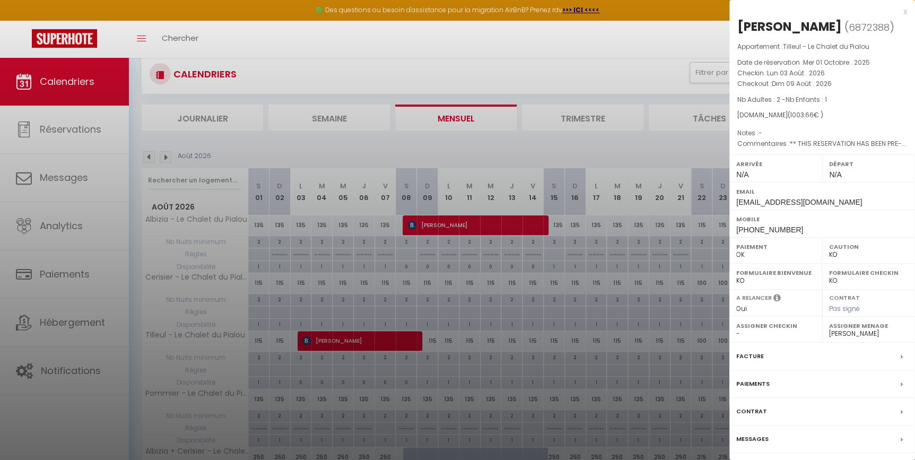
click at [789, 387] on div "Paiements" at bounding box center [823, 384] width 186 height 28
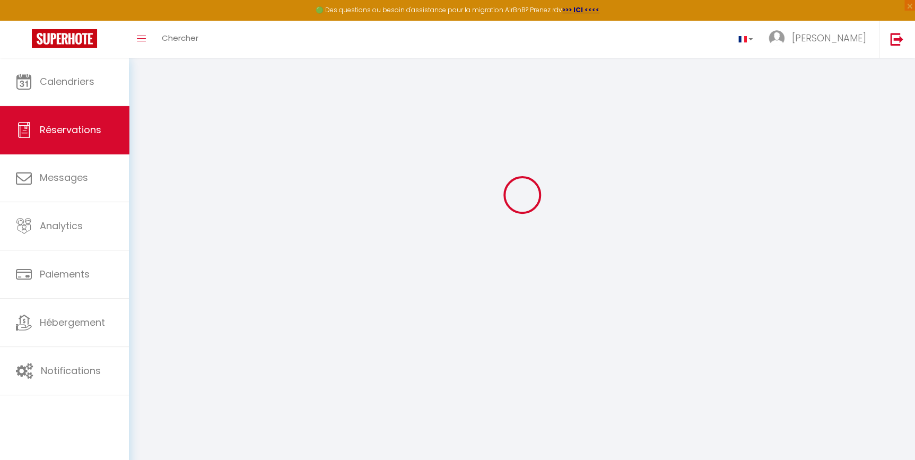
select select
checkbox input "false"
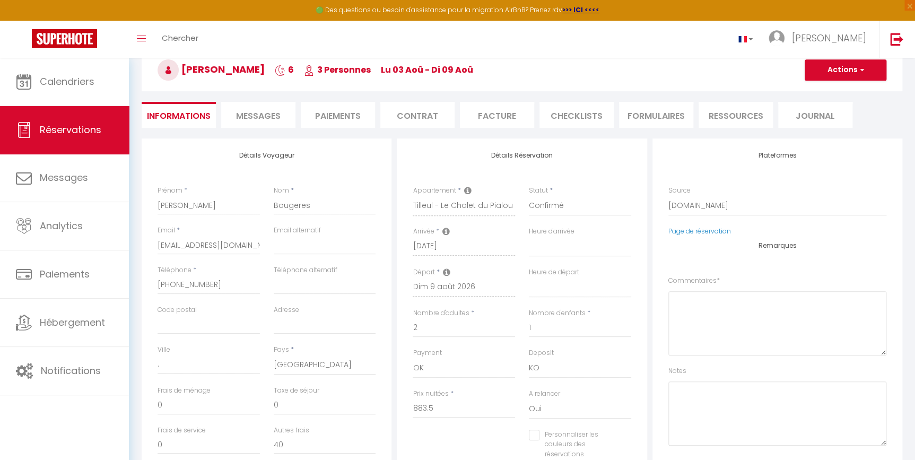
select select
checkbox input "false"
type textarea "** THIS RESERVATION HAS BEEN PRE-PAID ** BOOKING NOTE : Payment charge is EUR 1…"
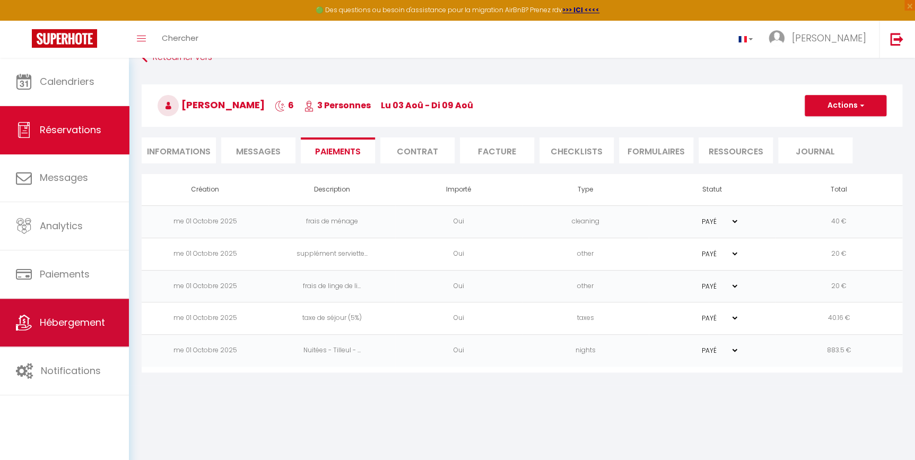
scroll to position [58, 0]
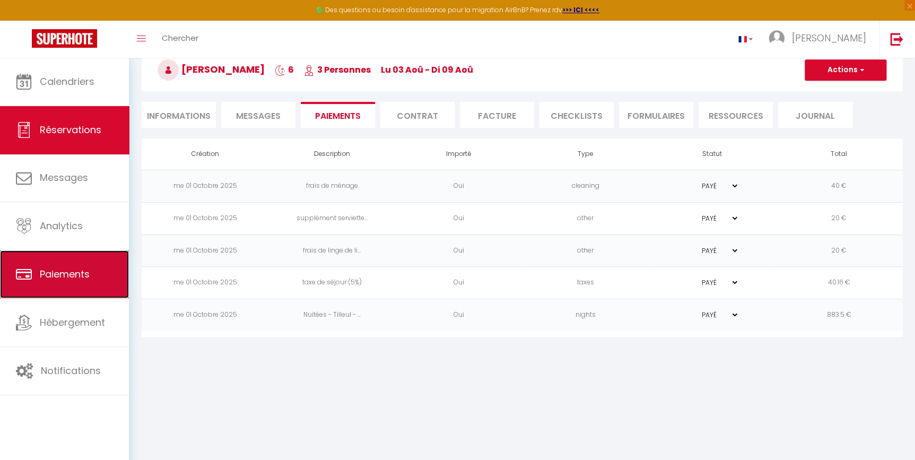
click at [58, 279] on span "Paiements" at bounding box center [65, 273] width 50 height 13
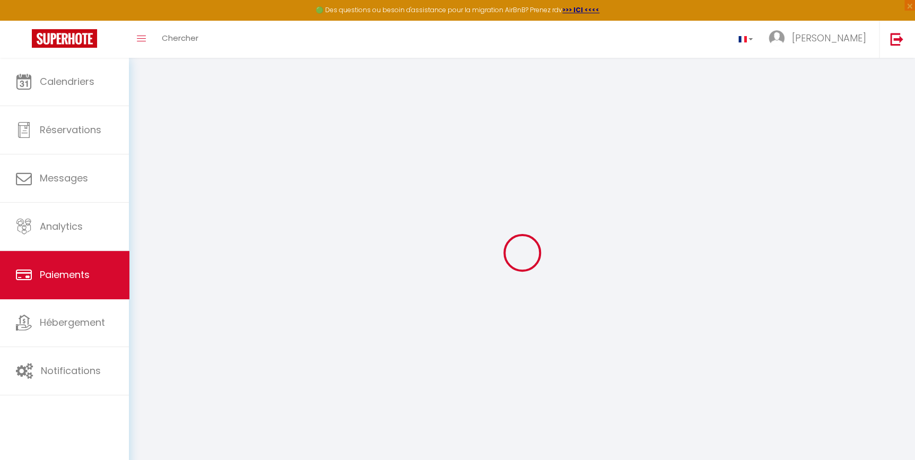
select select "2"
select select "0"
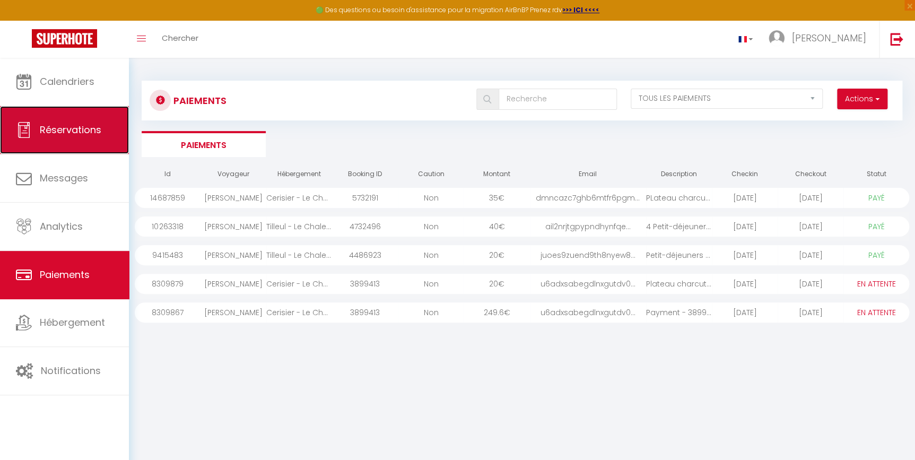
click at [53, 132] on span "Réservations" at bounding box center [71, 129] width 62 height 13
select select "not_cancelled"
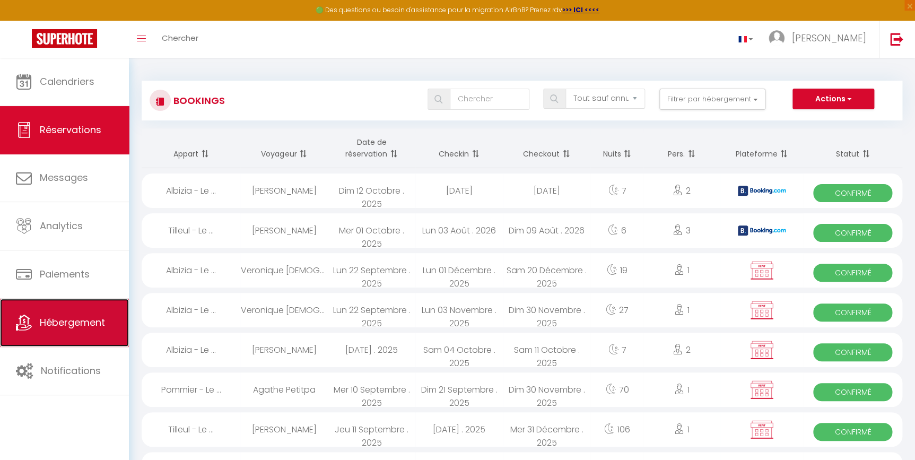
click at [56, 326] on span "Hébergement" at bounding box center [72, 322] width 65 height 13
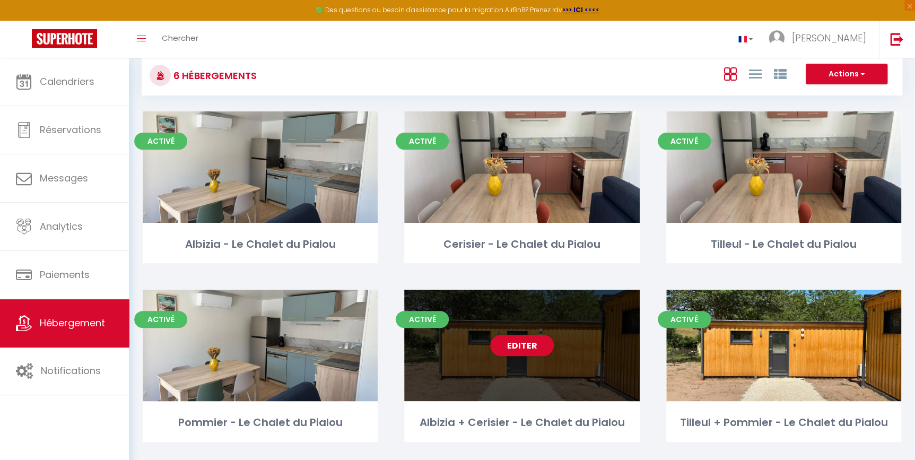
scroll to position [48, 0]
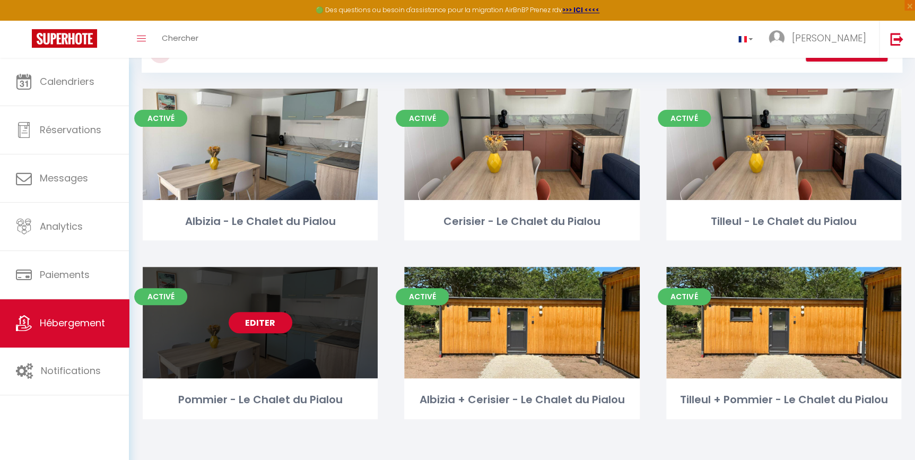
click at [265, 322] on link "Editer" at bounding box center [261, 322] width 64 height 21
select select "3"
select select "2"
select select "1"
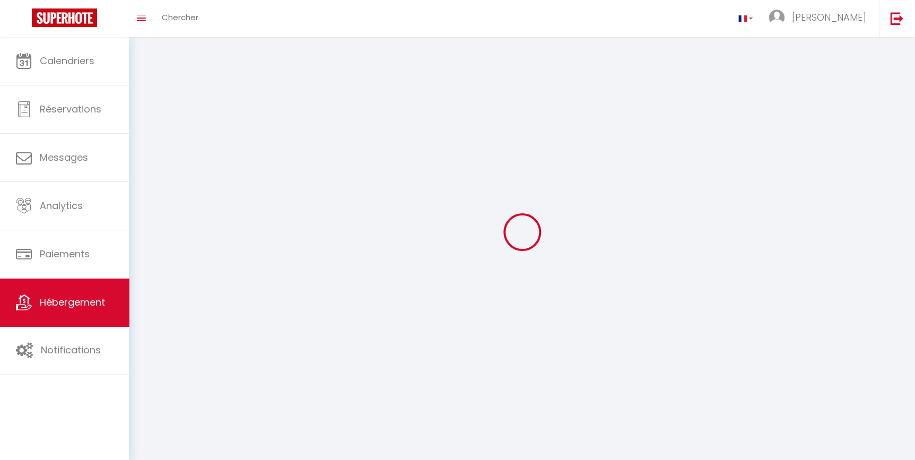
select select
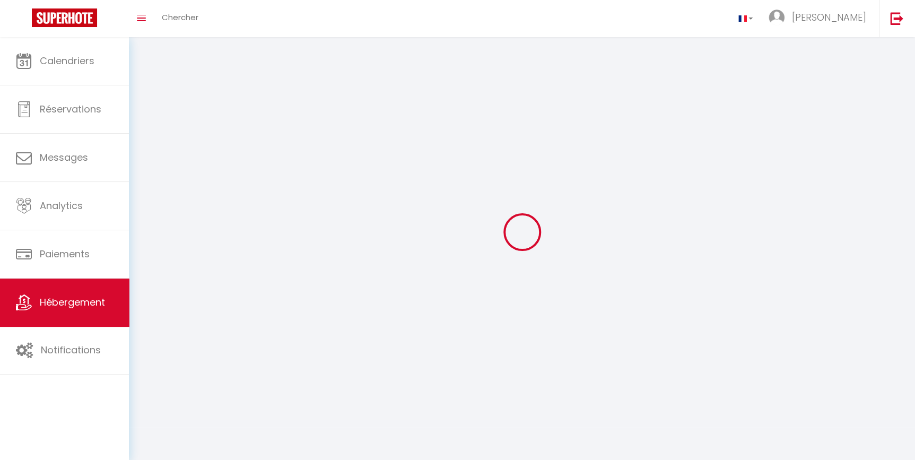
select select
checkbox input "false"
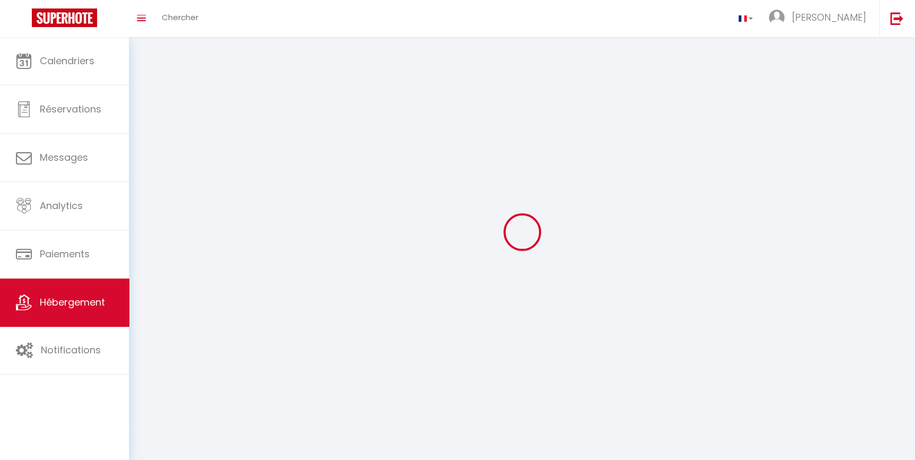
checkbox input "false"
select select
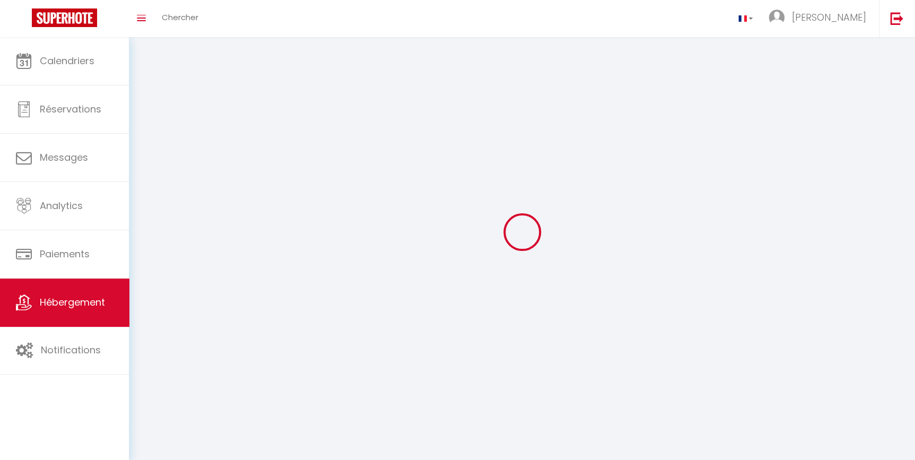
select select
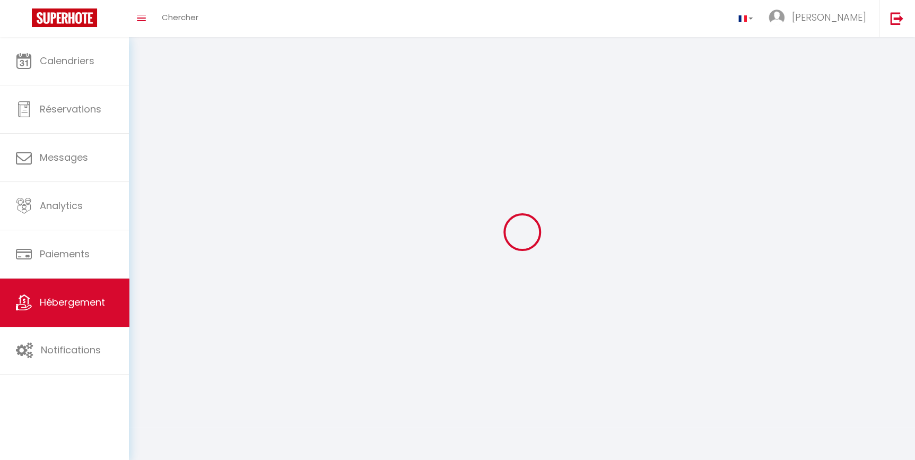
checkbox input "false"
select select
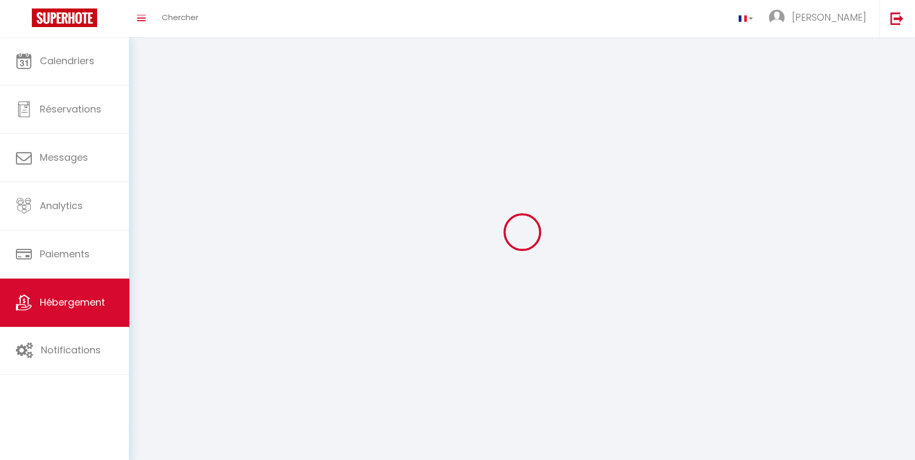
select select
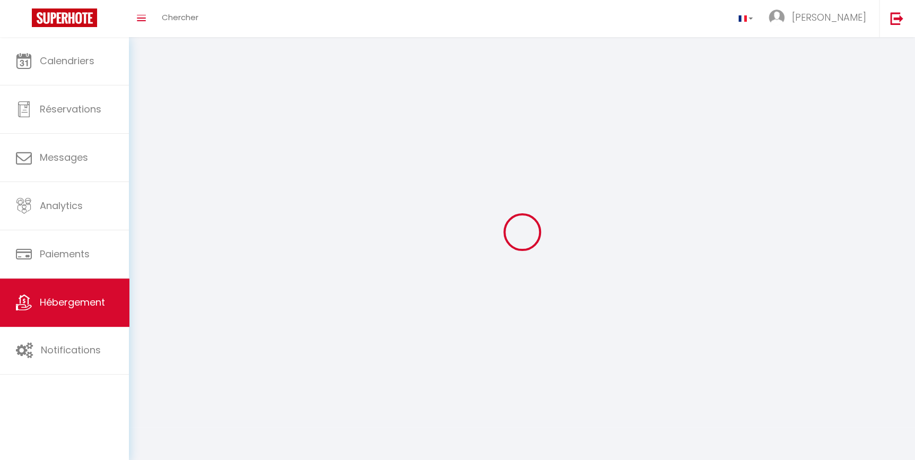
select select
checkbox input "false"
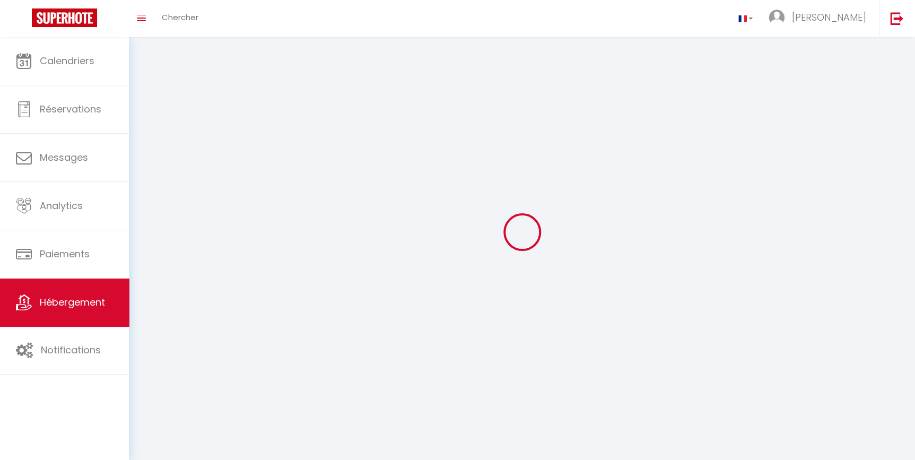
checkbox input "false"
select select
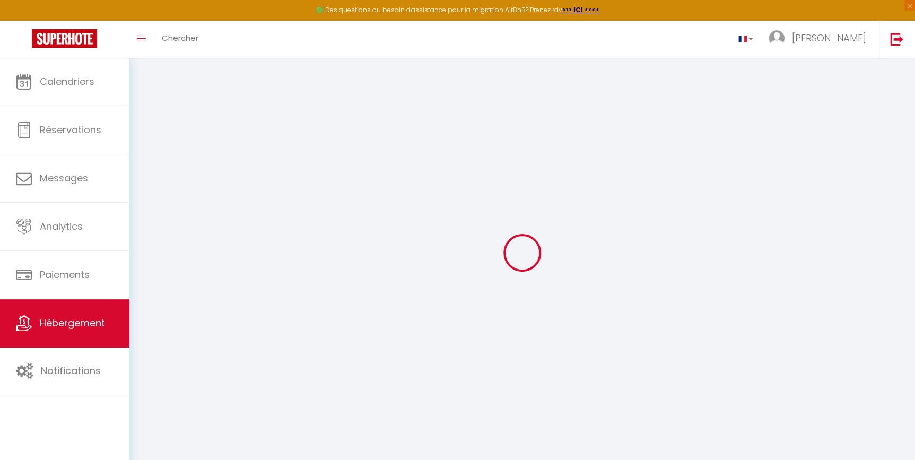
select select "+ 15 %"
select select "+ 21 %"
select select
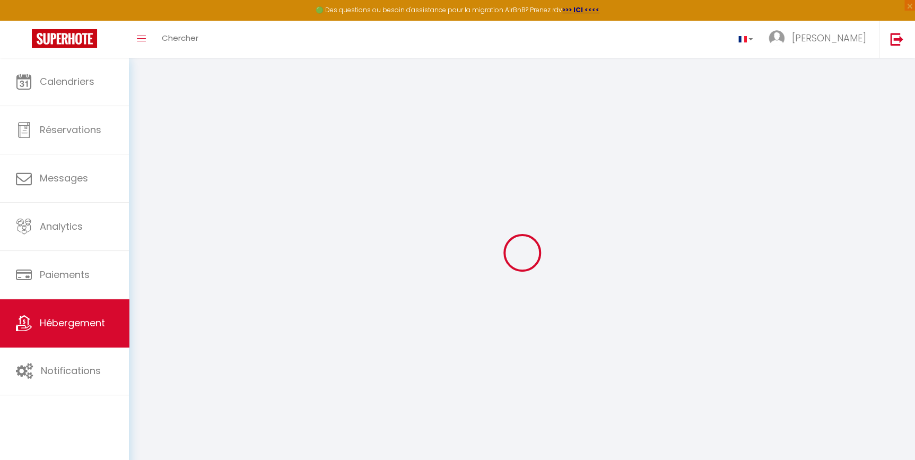
checkbox input "false"
select select
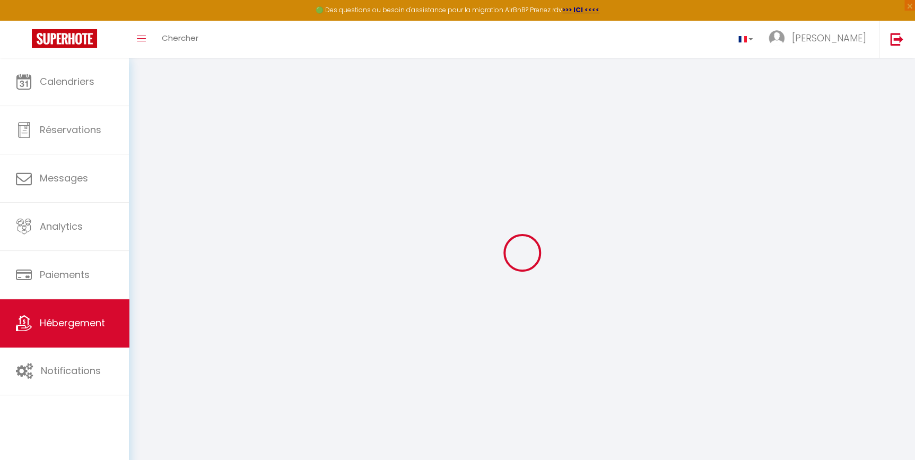
select select
checkbox input "false"
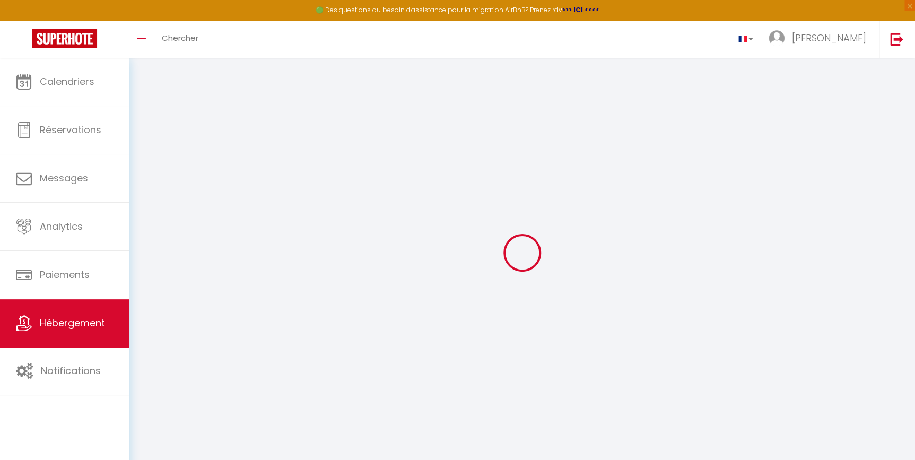
checkbox input "false"
select select
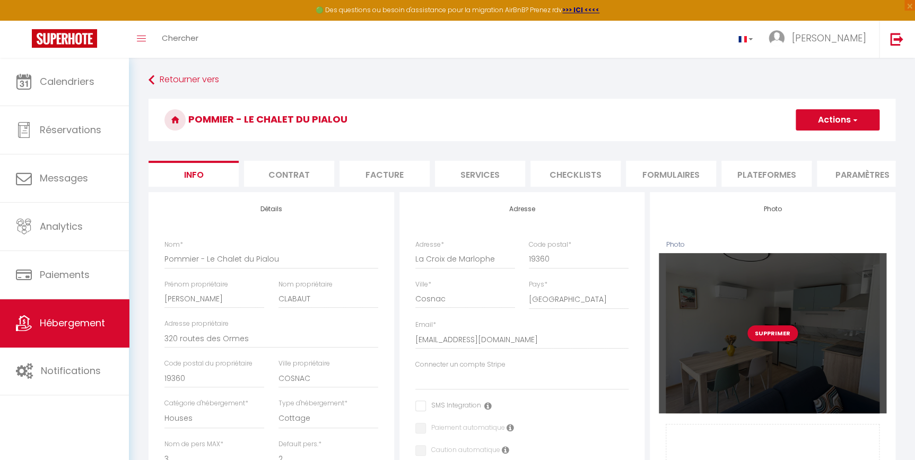
select select
checkbox input "false"
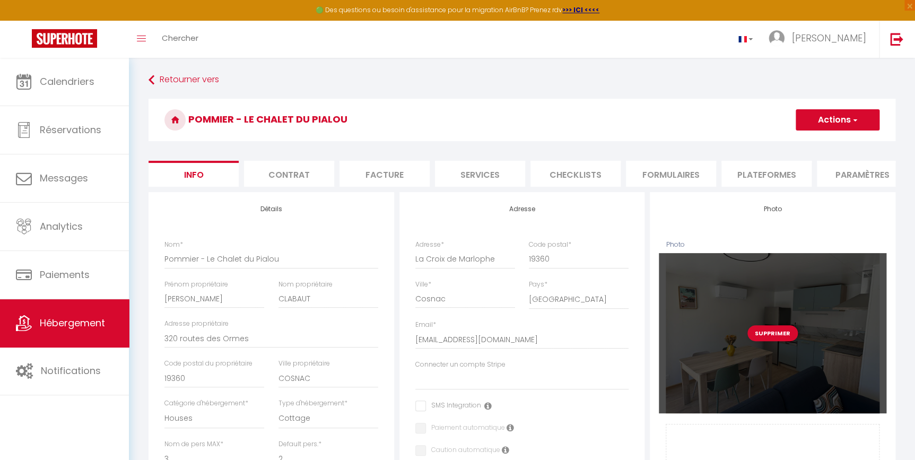
checkbox input "false"
select select
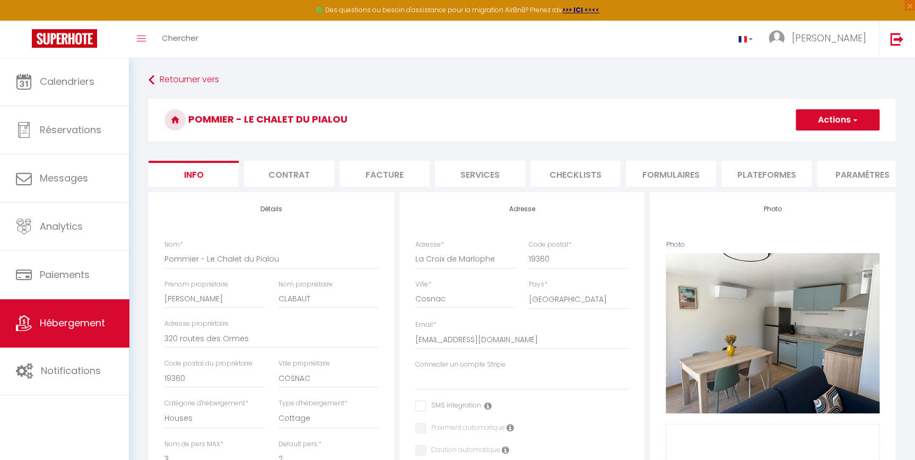
click at [775, 170] on li "Plateformes" at bounding box center [767, 174] width 90 height 26
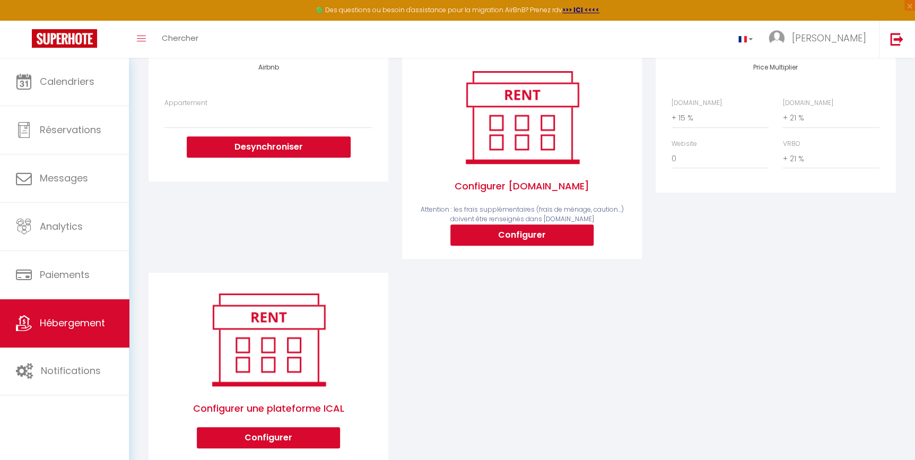
scroll to position [144, 0]
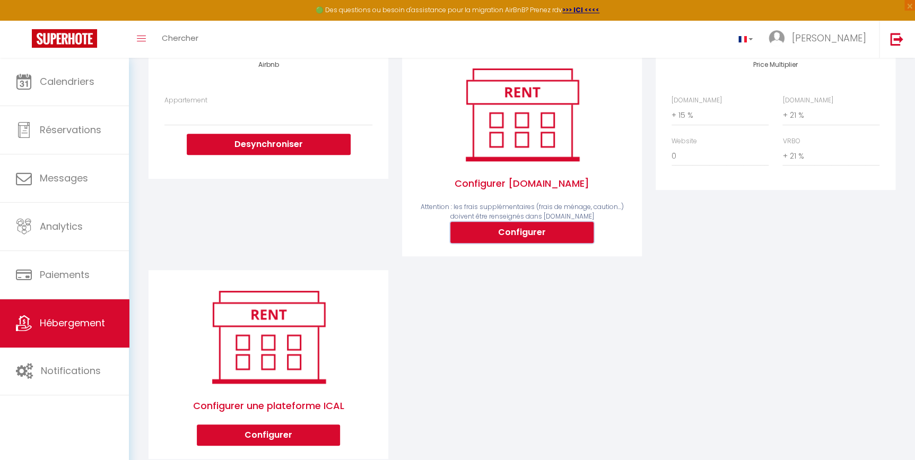
click at [530, 237] on button "Configurer" at bounding box center [522, 232] width 143 height 21
select select
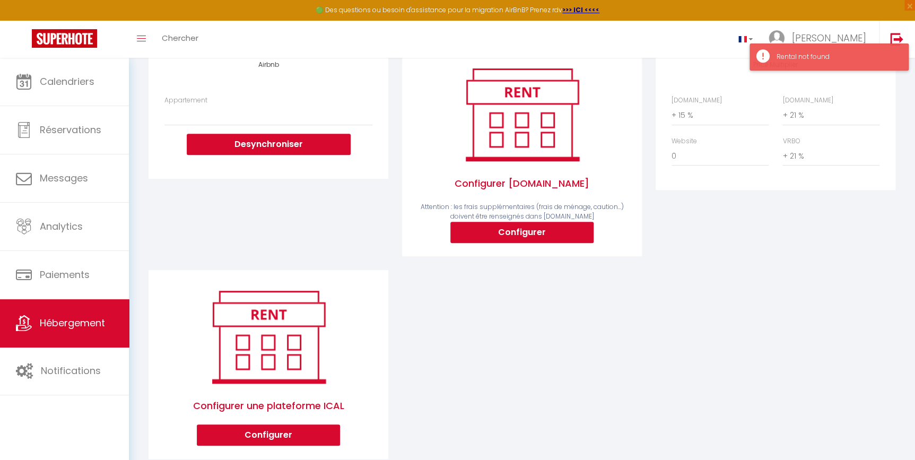
click at [765, 58] on div "Rental not found" at bounding box center [829, 57] width 159 height 27
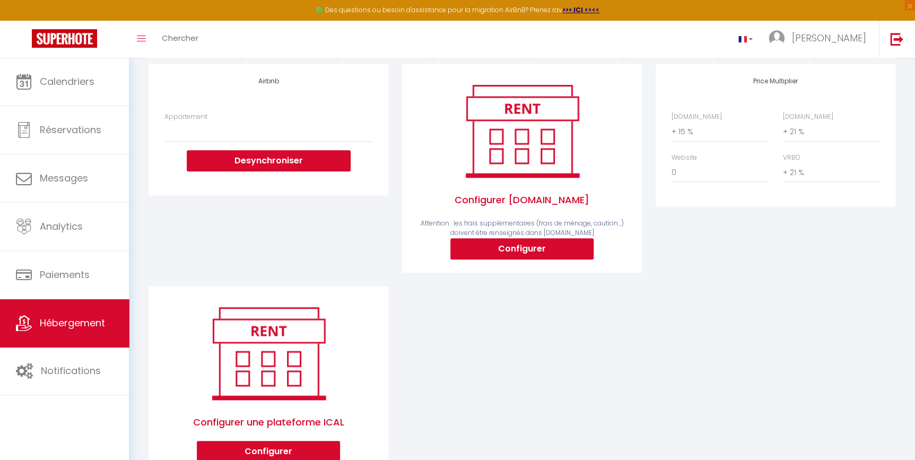
scroll to position [176, 0]
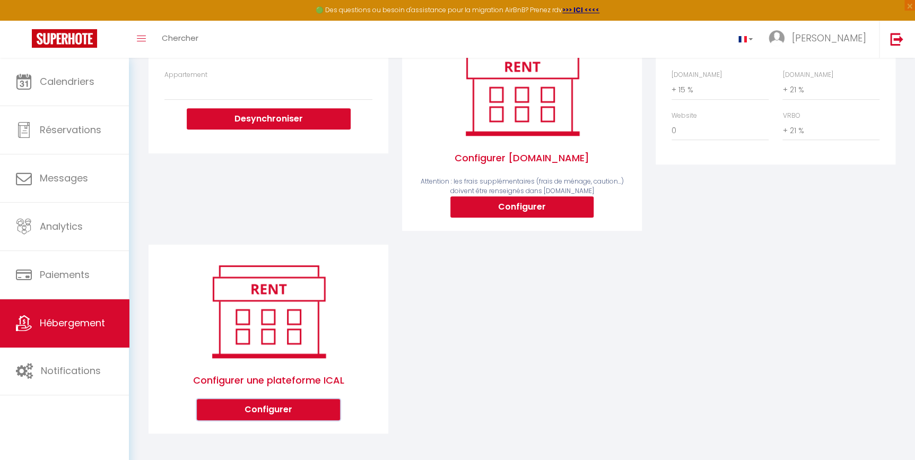
click at [272, 408] on button "Configurer" at bounding box center [268, 409] width 143 height 21
select select "1"
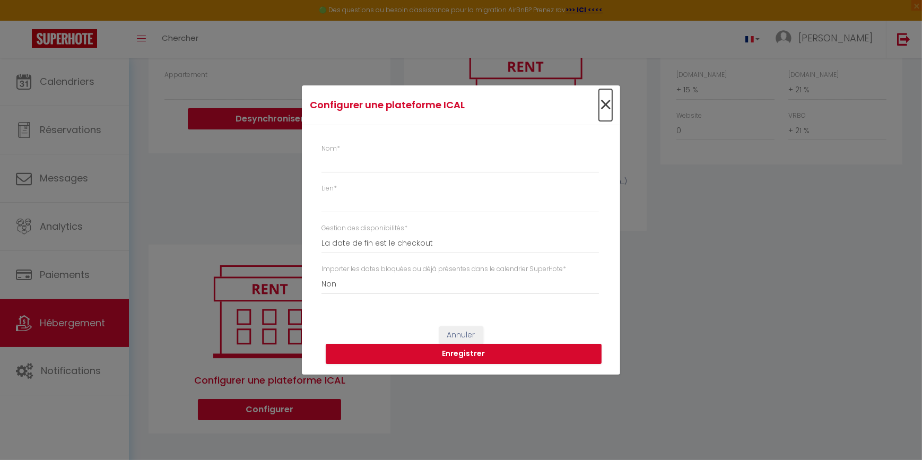
click at [604, 103] on span "×" at bounding box center [605, 105] width 13 height 32
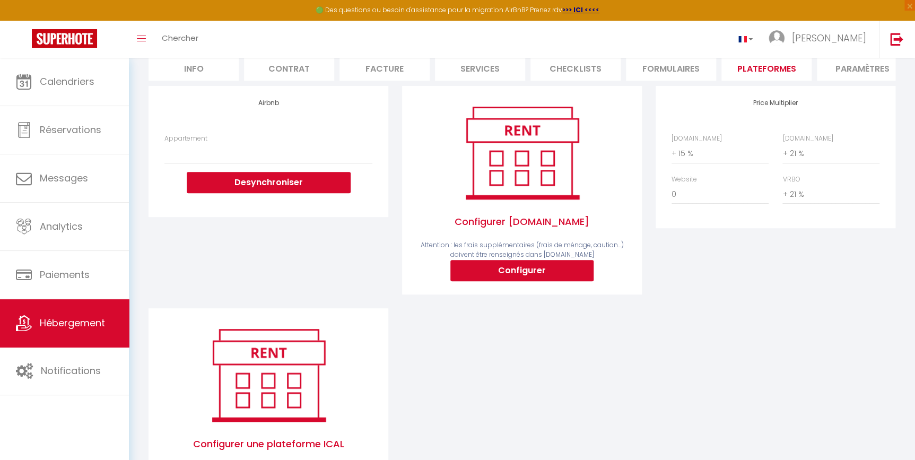
scroll to position [32, 0]
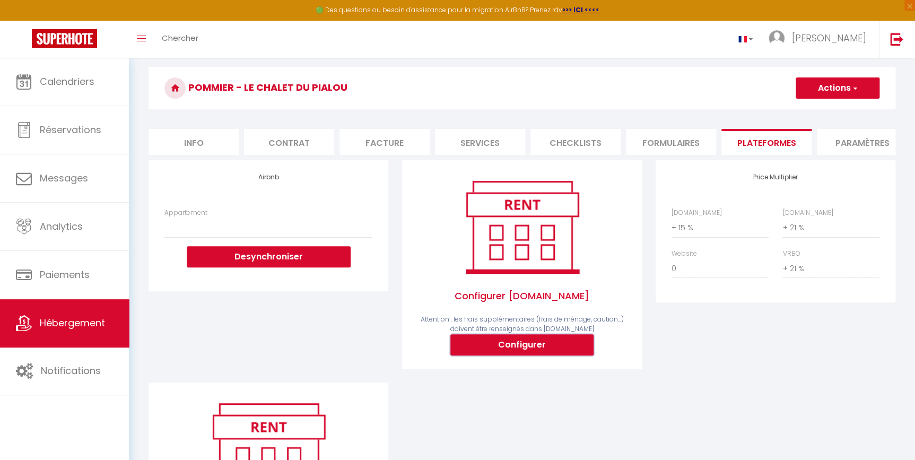
click at [528, 353] on button "Configurer" at bounding box center [522, 344] width 143 height 21
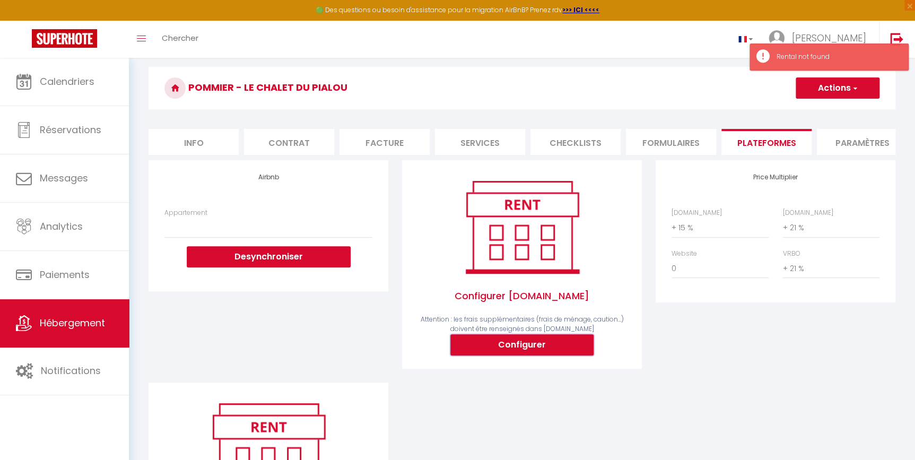
click at [530, 352] on button "Configurer" at bounding box center [522, 344] width 143 height 21
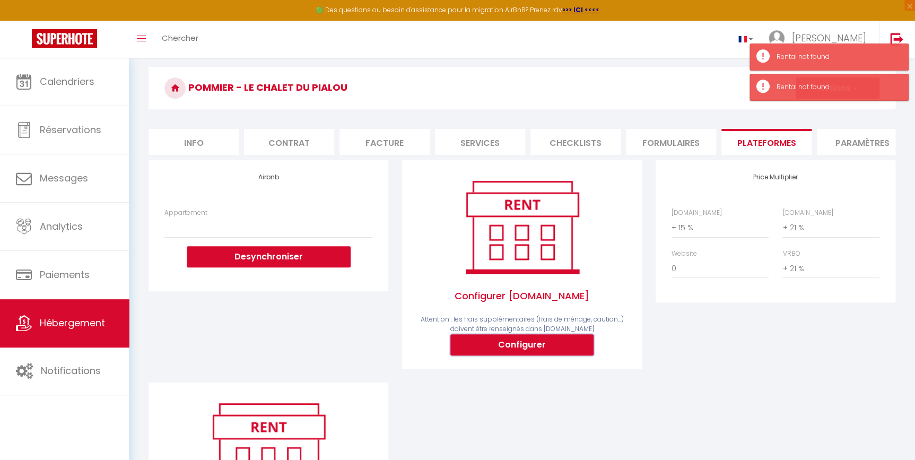
click at [530, 352] on button "Configurer" at bounding box center [522, 344] width 143 height 21
select select
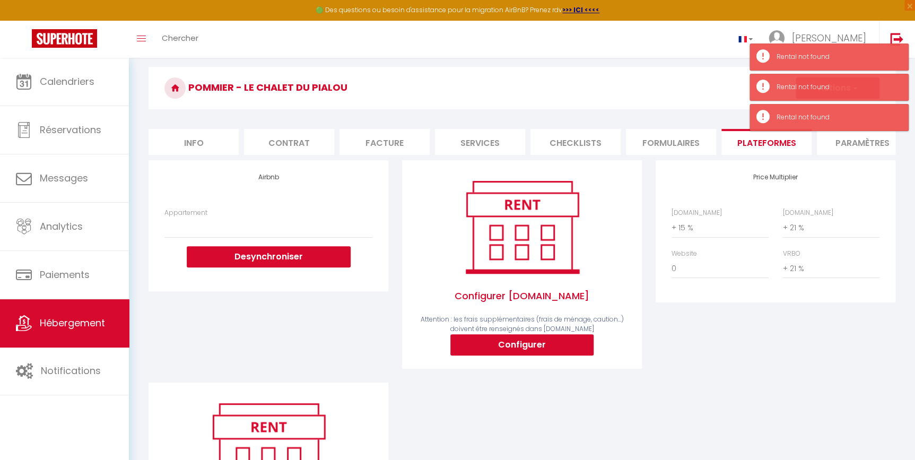
click at [738, 347] on div "Price Multiplier [DOMAIN_NAME] 0 + 1 % + 2 % + 3 % + 4 % + 5 % + 6 % + 7 %" at bounding box center [776, 271] width 254 height 222
click at [59, 318] on span "Hébergement" at bounding box center [72, 322] width 65 height 13
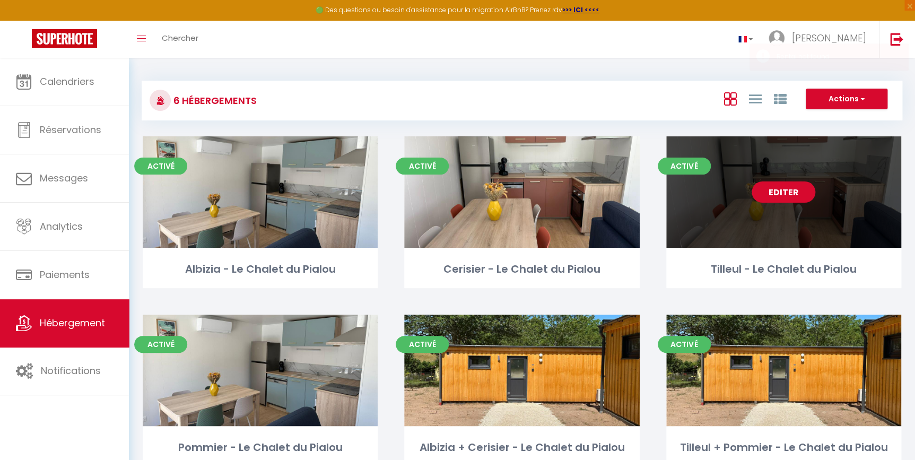
click at [780, 194] on link "Editer" at bounding box center [784, 191] width 64 height 21
select select "3"
select select "2"
select select "1"
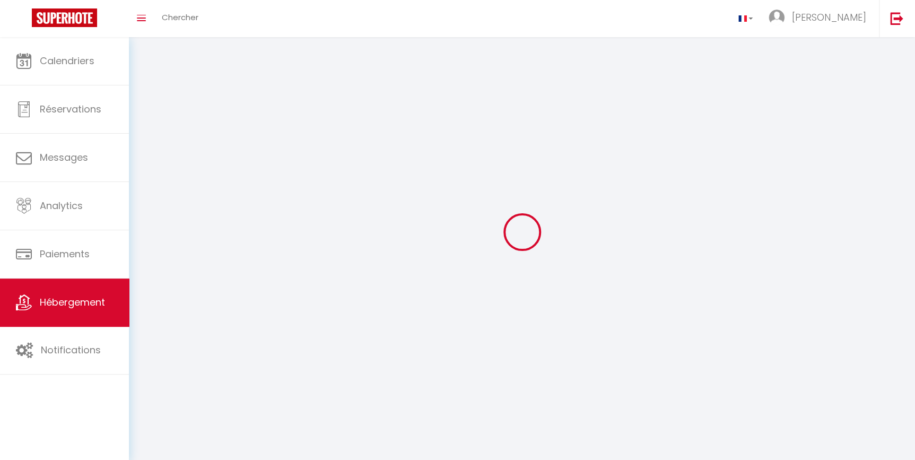
select select
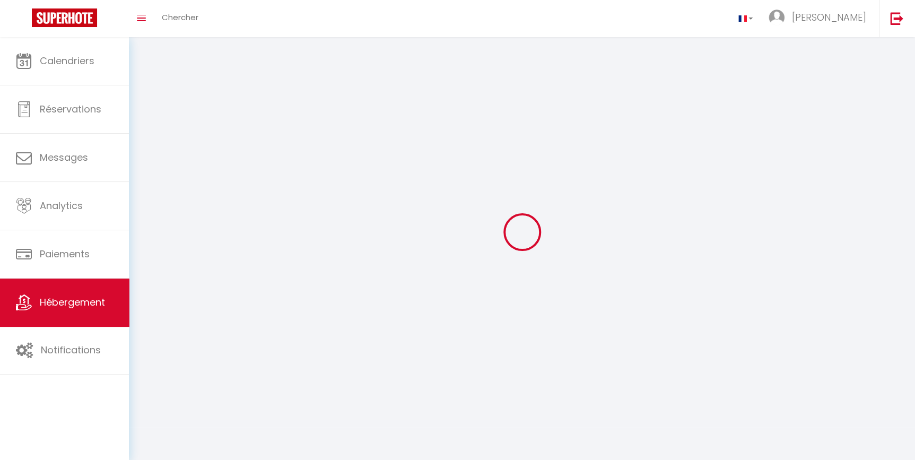
select select
checkbox input "false"
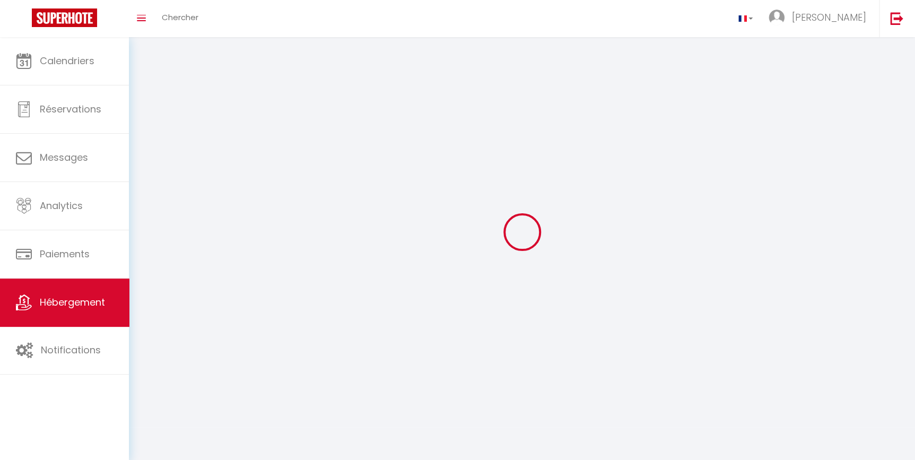
checkbox input "false"
select select
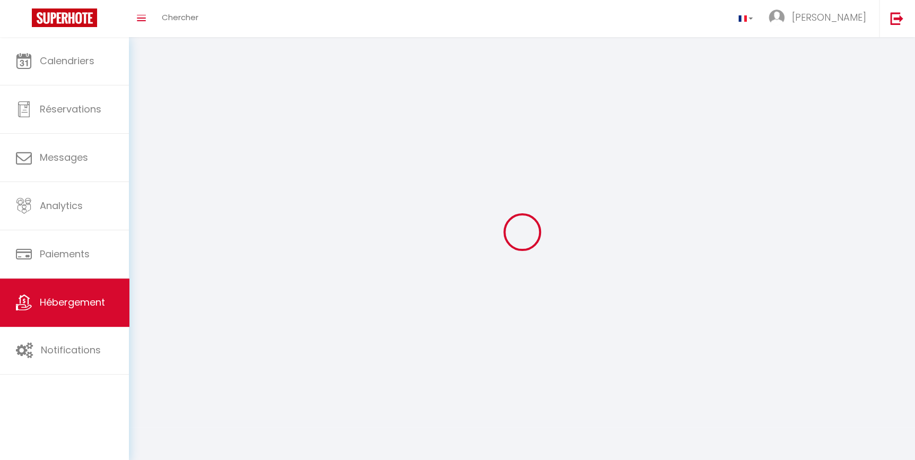
select select
checkbox input "false"
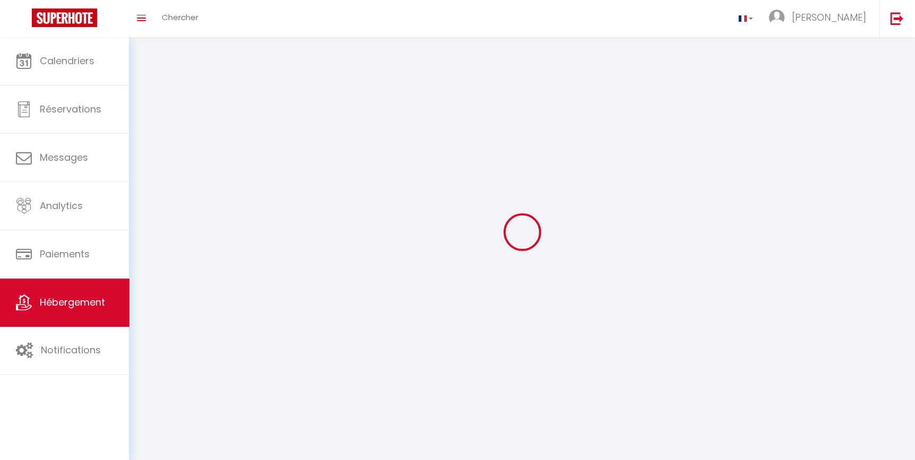
checkbox input "false"
select select
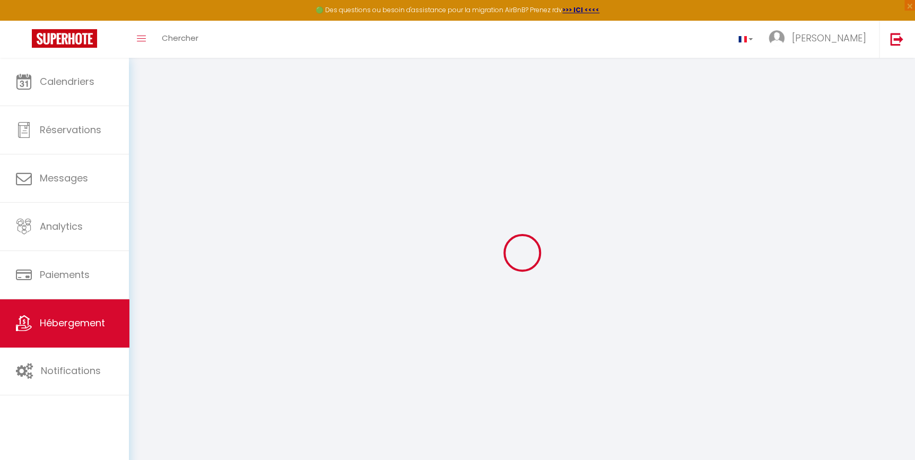
select select
checkbox input "false"
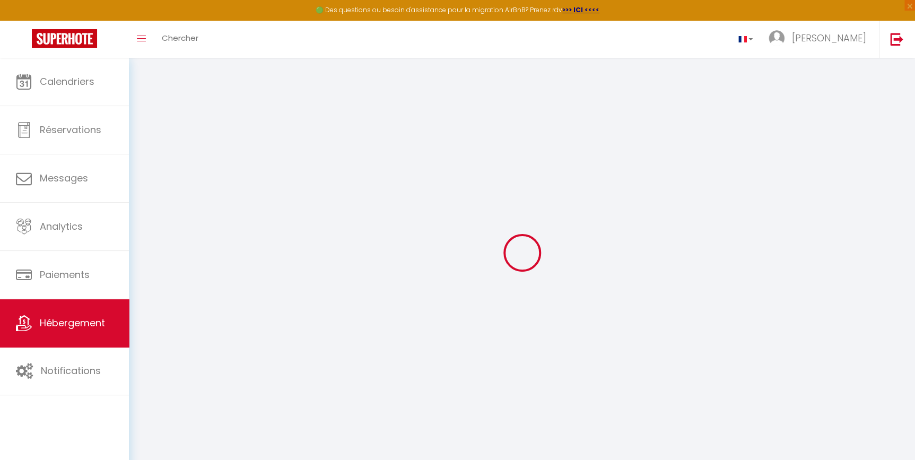
checkbox input "false"
select select
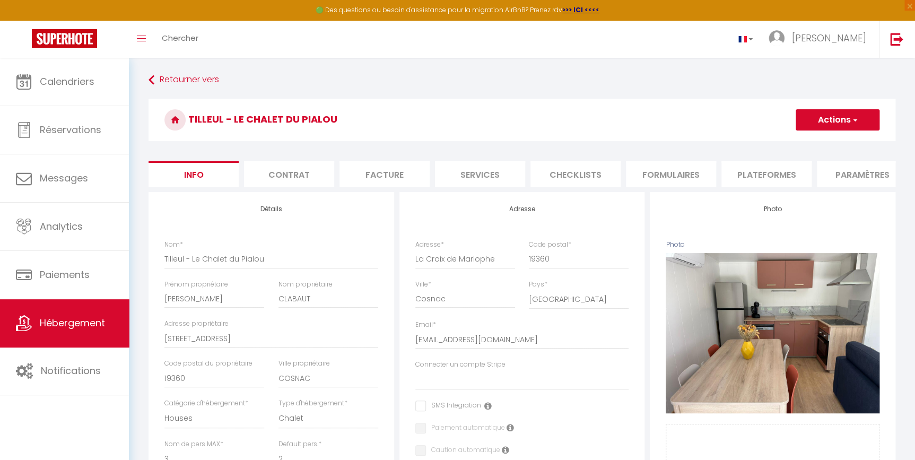
select select
checkbox input "false"
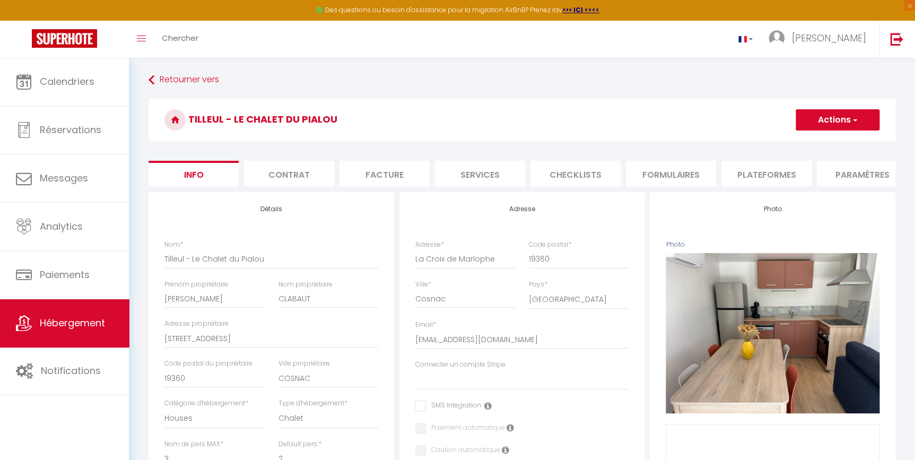
checkbox input "false"
select select
click at [776, 172] on li "Plateformes" at bounding box center [767, 174] width 90 height 26
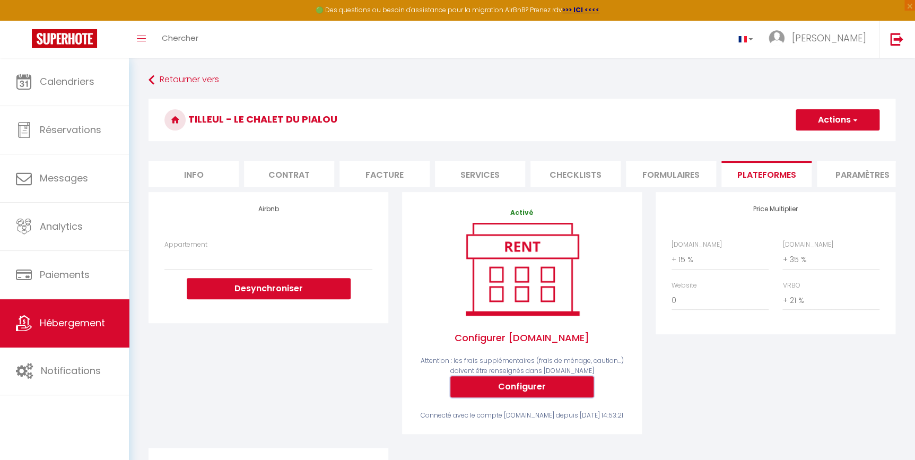
click at [550, 393] on button "Configurer" at bounding box center [522, 386] width 143 height 21
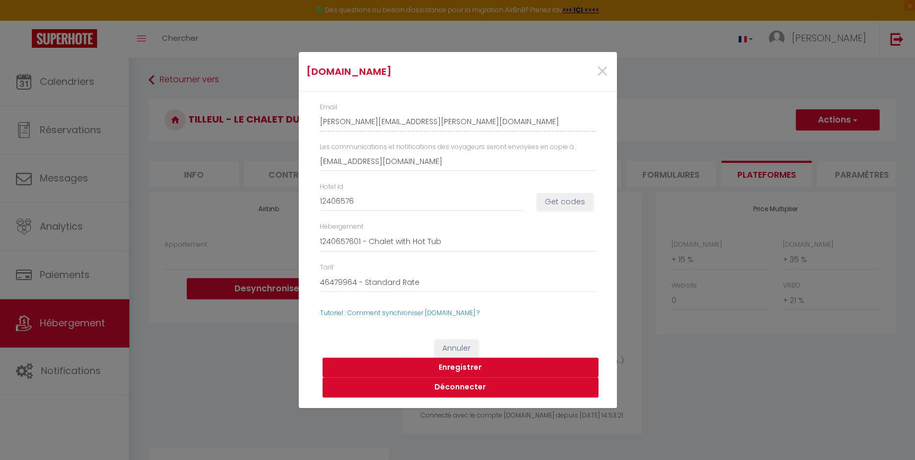
select select
click at [605, 67] on span "×" at bounding box center [605, 72] width 13 height 32
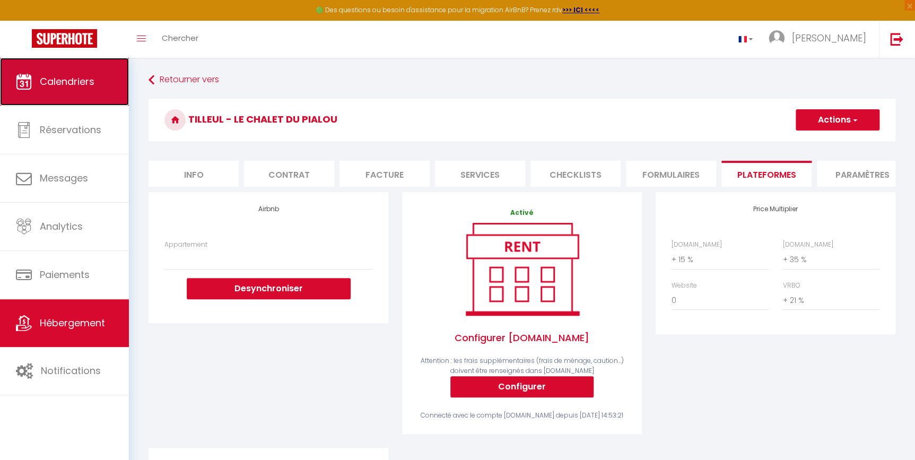
click at [73, 89] on link "Calendriers" at bounding box center [64, 82] width 129 height 48
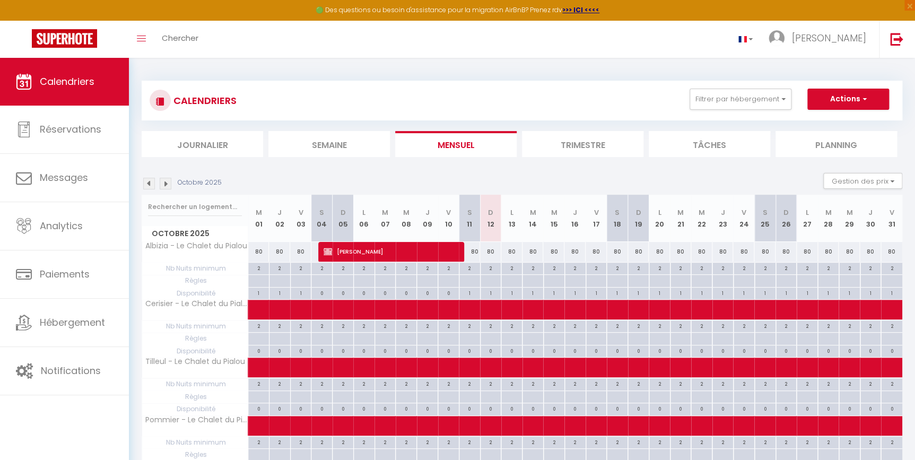
scroll to position [48, 0]
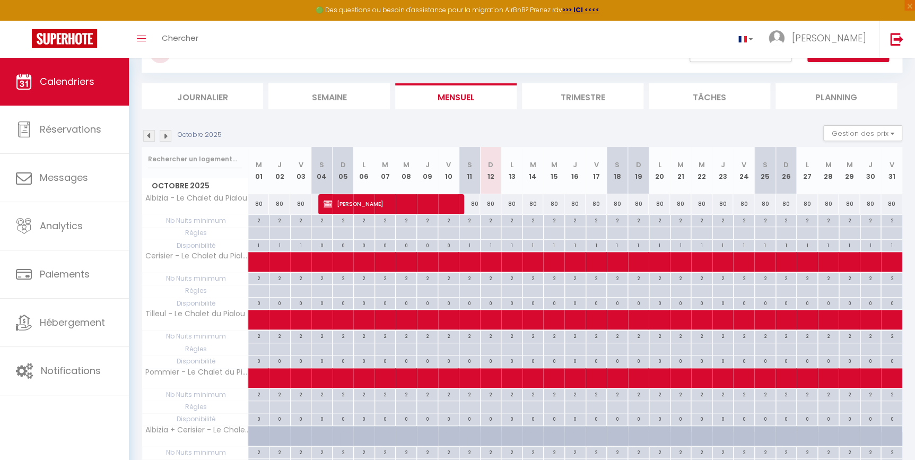
click at [166, 134] on img at bounding box center [166, 136] width 12 height 12
